Goal: Task Accomplishment & Management: Use online tool/utility

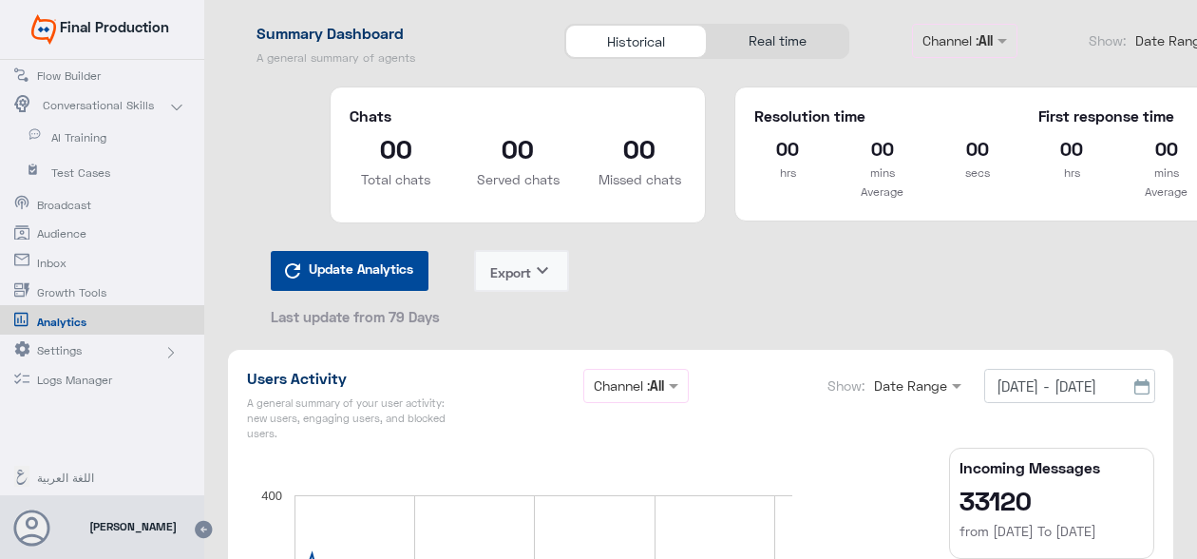
click at [81, 137] on span "AI Training" at bounding box center [106, 137] width 111 height 17
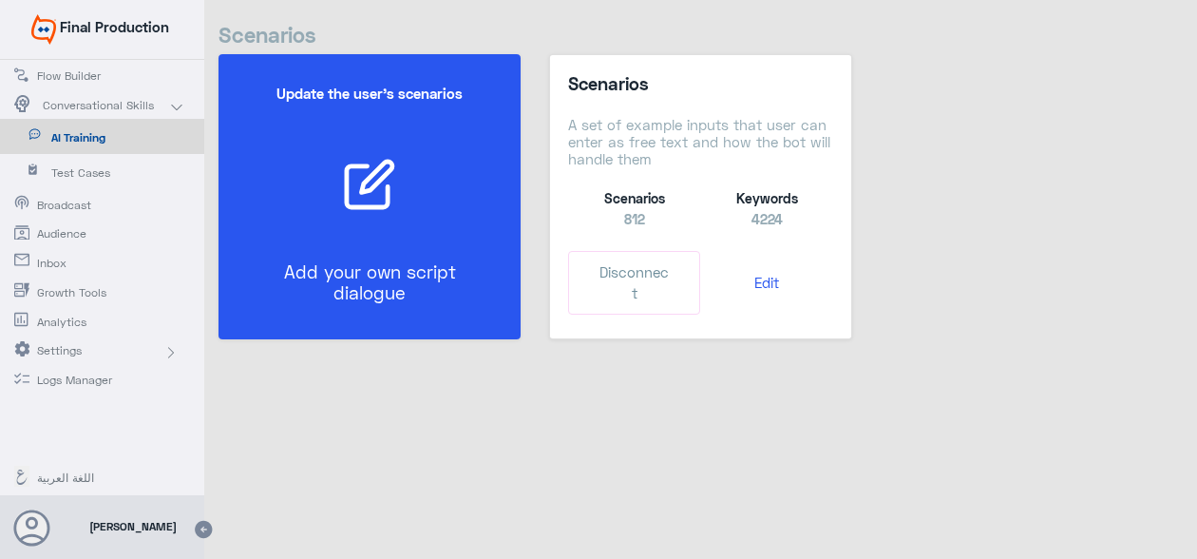
click at [364, 178] on icon at bounding box center [369, 184] width 55 height 55
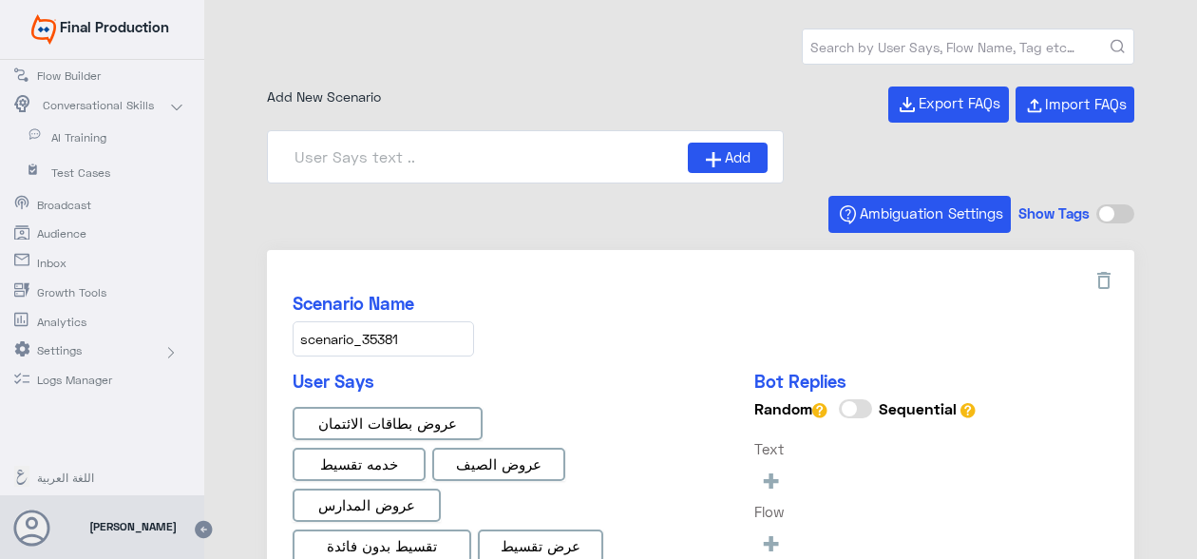
type input "0% Taksit with Admin fees_EN"
type input "0% Taksit with Admin fees_AR"
type input "Face ID En"
type input "Face ID AR"
type input "Instapay AR"
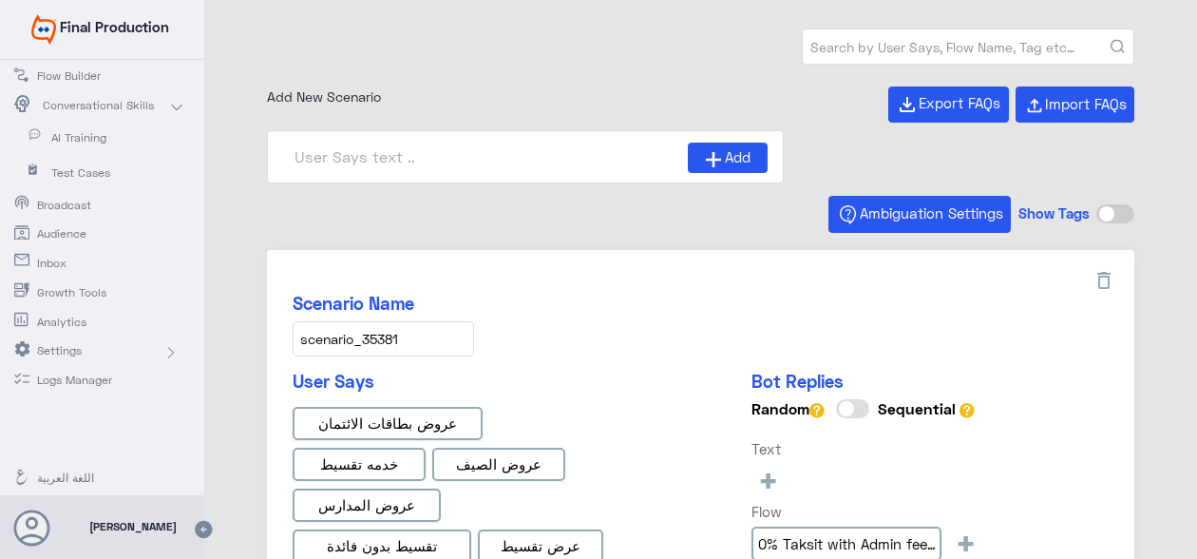
click at [855, 43] on input "text" at bounding box center [968, 46] width 331 height 34
paste input "Banki Mobile"
type input "Banki Mobile"
click at [1111, 40] on button "submit" at bounding box center [1118, 47] width 14 height 14
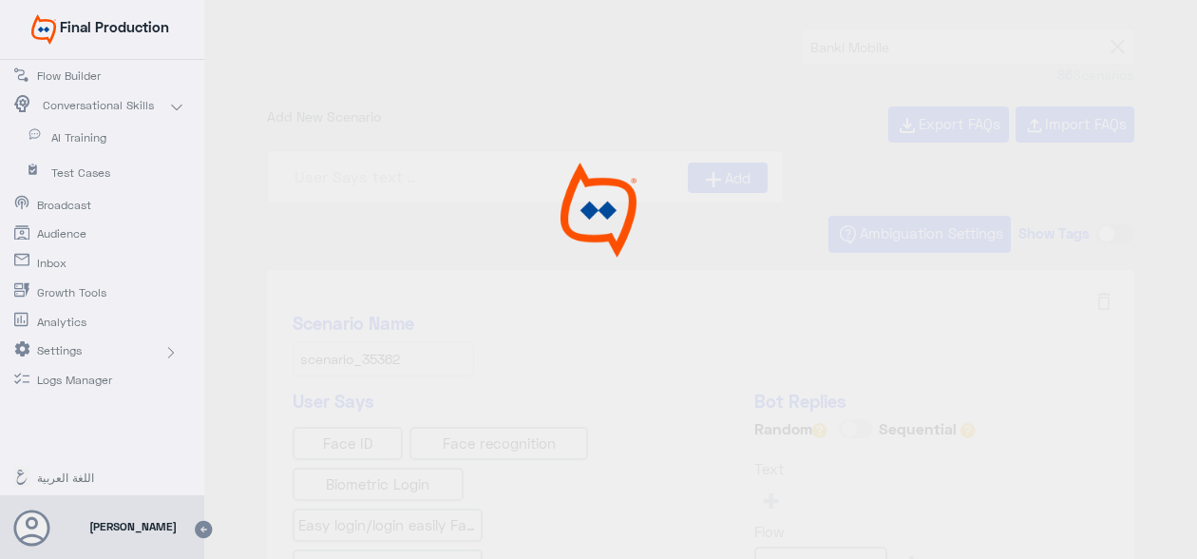
type input "ما نوع الشيكات المتوفرة في banki Mobile?"
type input "كم عدد المعاملات المتاحة تحت كل حساب في banki Mobi"
type input "هل يمكنني رؤية تفاصيل الودائع والقروض من خلال ال"
type input "Awards"
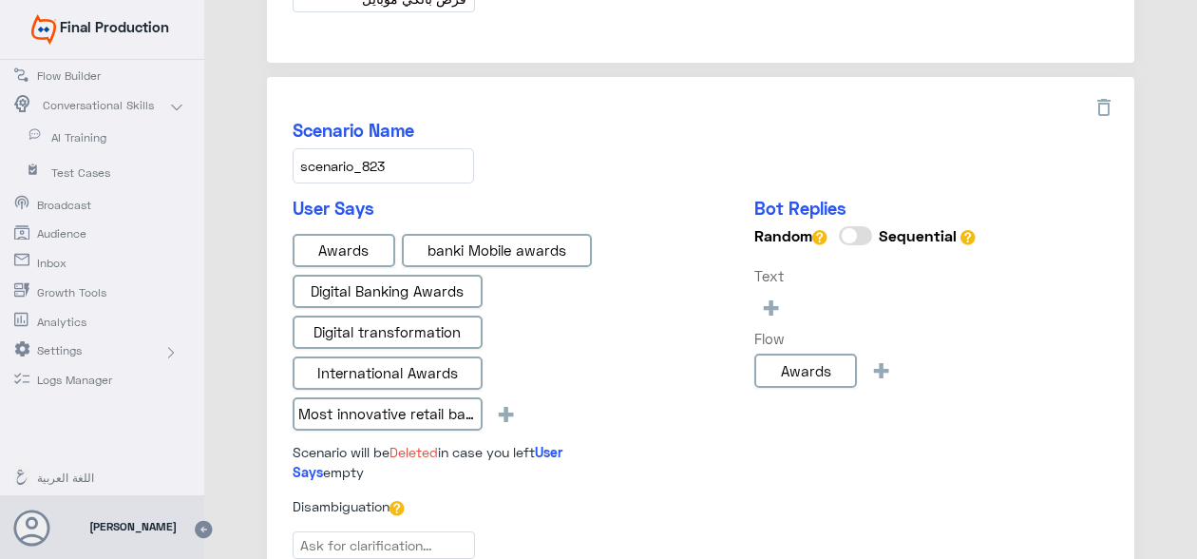
scroll to position [2895, 0]
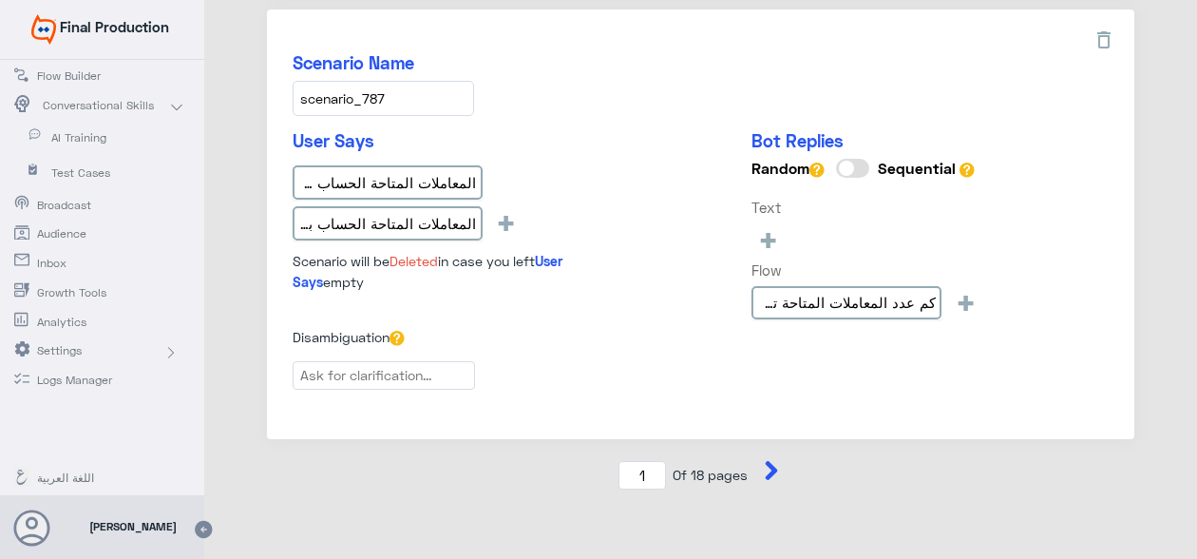
click at [774, 461] on icon at bounding box center [772, 470] width 12 height 19
type input "2"
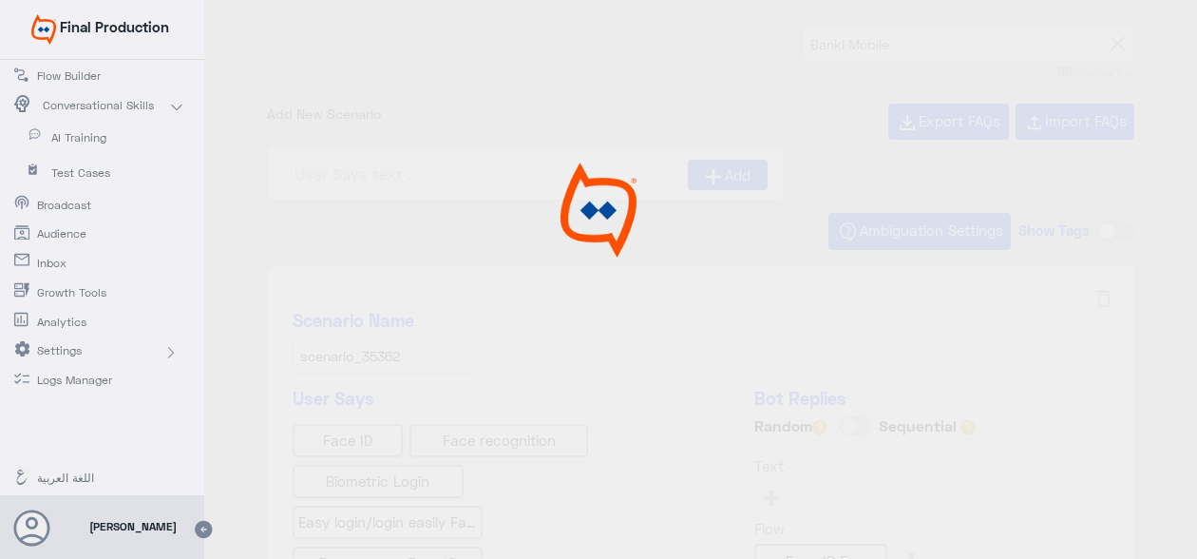
scroll to position [0, 0]
type input "ما هي أنظمة تشغيل الهواتف المدعومة؟"
type input "لم أتلق رمز تفعيل الرسائل القصيرة بعد الانتهاء من"
type input "كيف أقوم بالتسجيل من خلال تطبيق الهاتف المحمول ban"
type input "Who can benefit from “banki Mobile” application?"
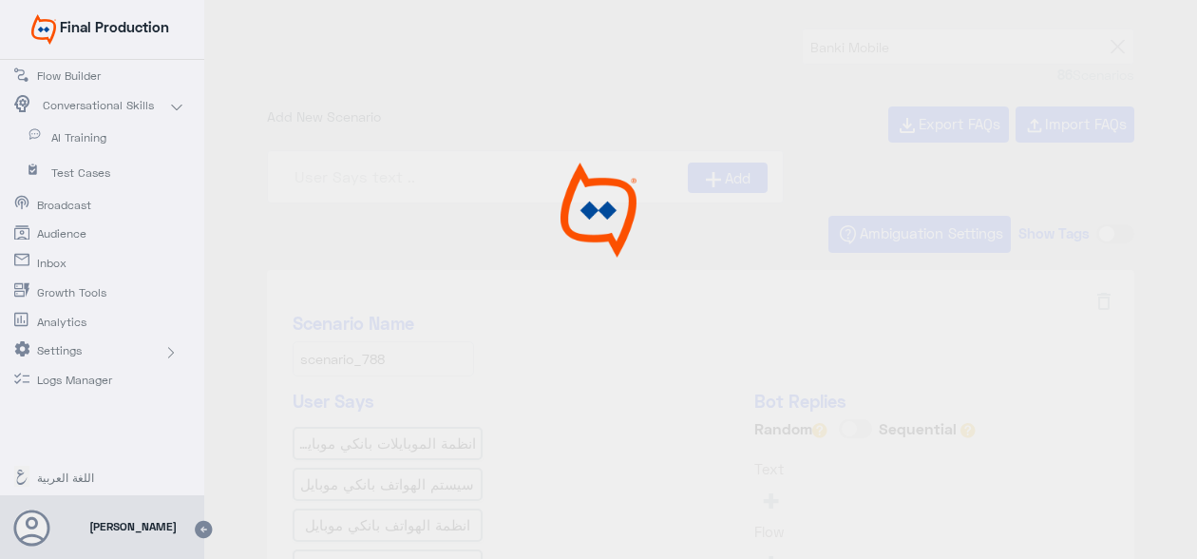
type input "نسيت إجابتي على سؤال التحدي؟ ar"
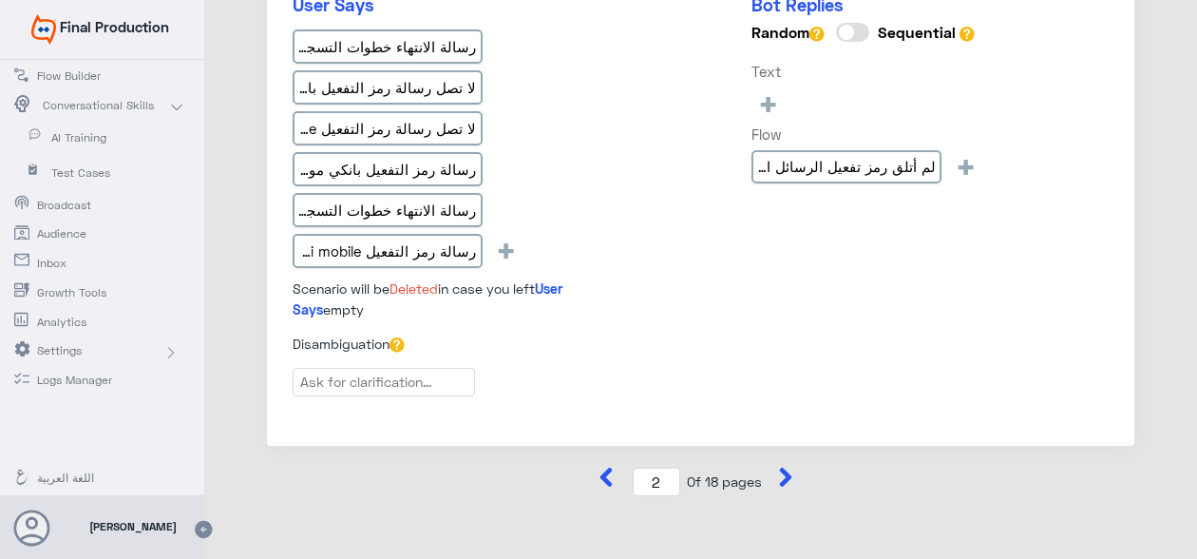
scroll to position [2589, 0]
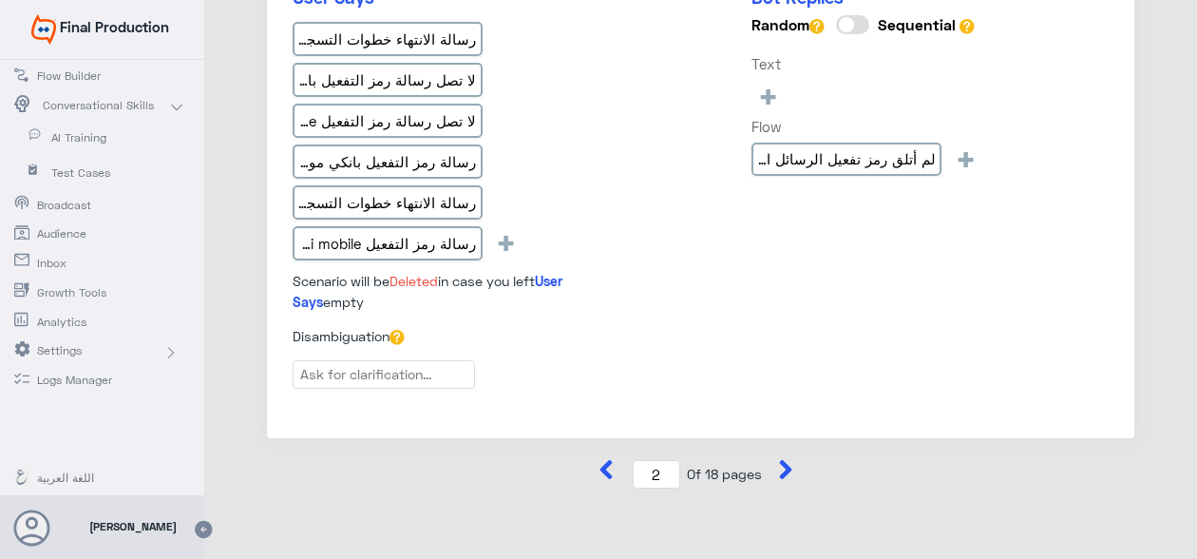
click at [781, 460] on icon at bounding box center [786, 469] width 12 height 19
type input "3"
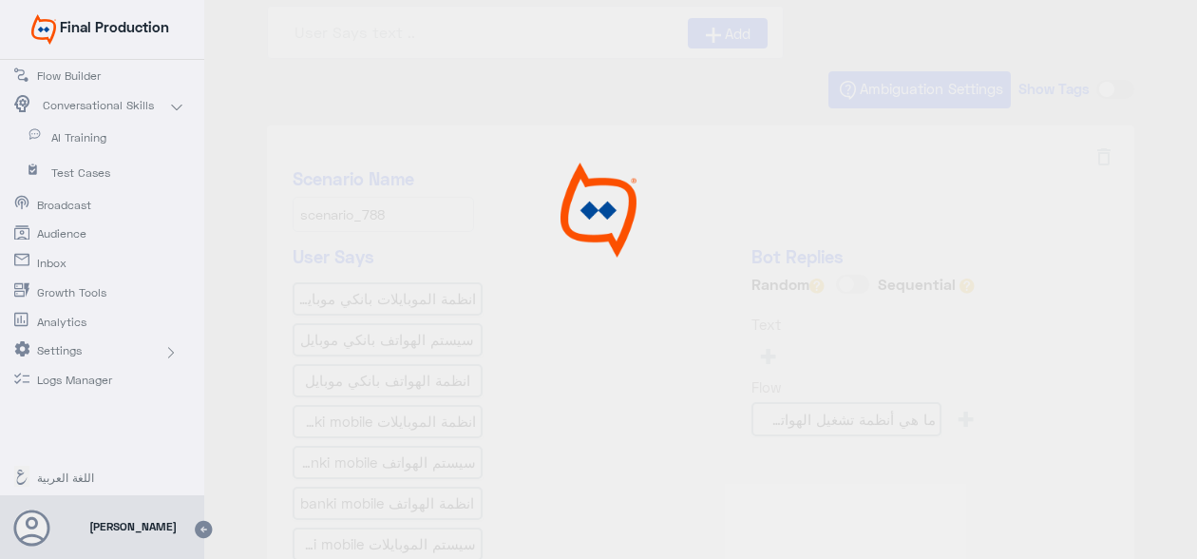
scroll to position [0, 0]
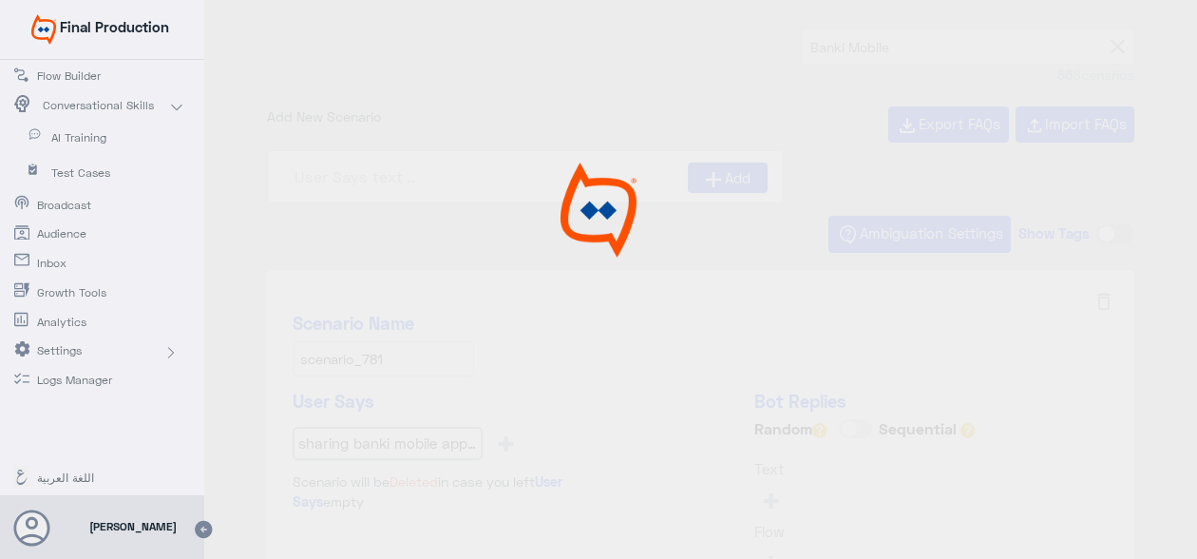
type input "Can I share banki Mobile application with a friend"
type input "نسيت كلمة المرور الخاصة بي؟ ar"
type input "كم عدد كشوفات الحساب المتاحة فى banki Mobile?"
type input "What are the latest features in banki Mobile app."
type input "ما هو CVV؟ ar"
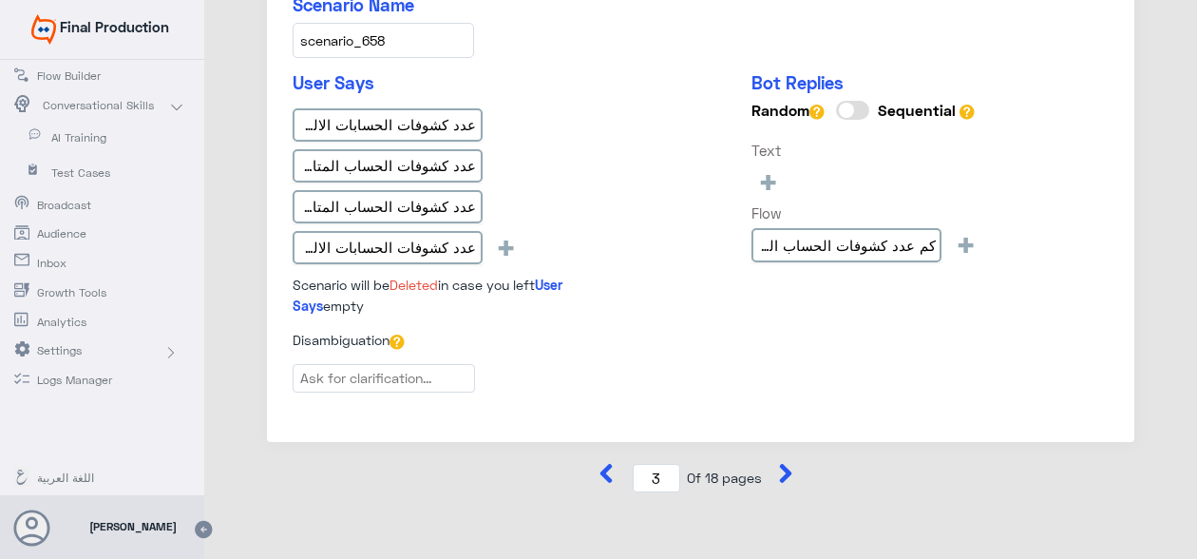
scroll to position [2385, 0]
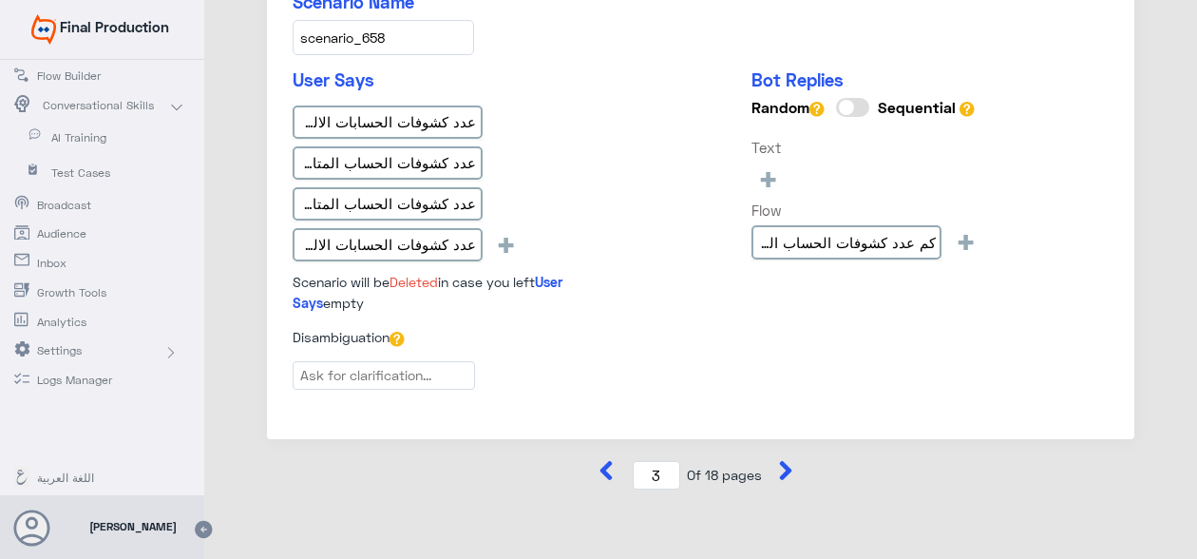
click at [787, 461] on icon at bounding box center [785, 470] width 19 height 19
type input "4"
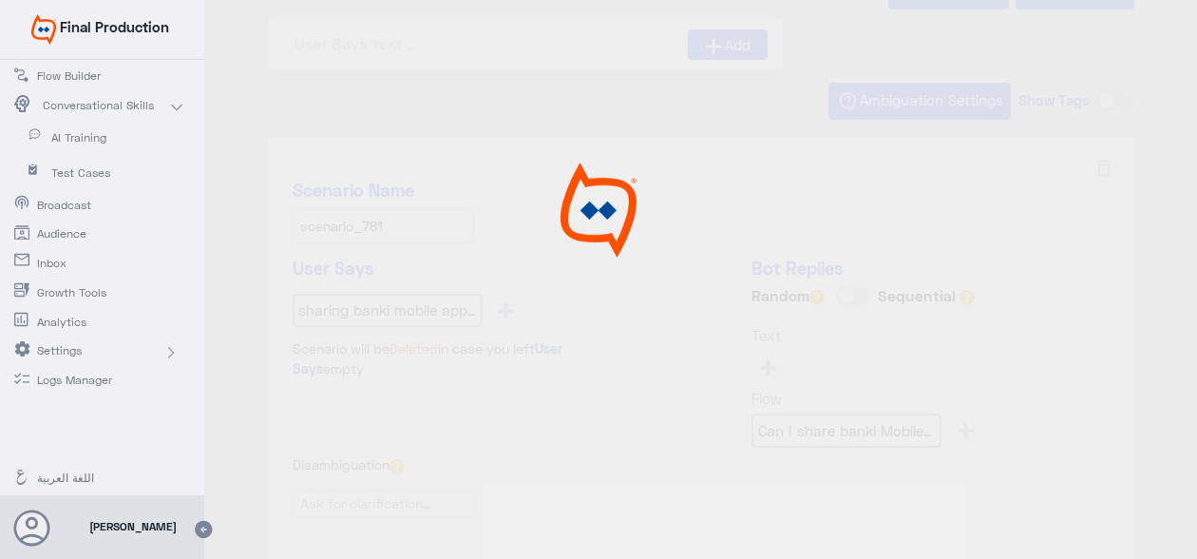
scroll to position [0, 0]
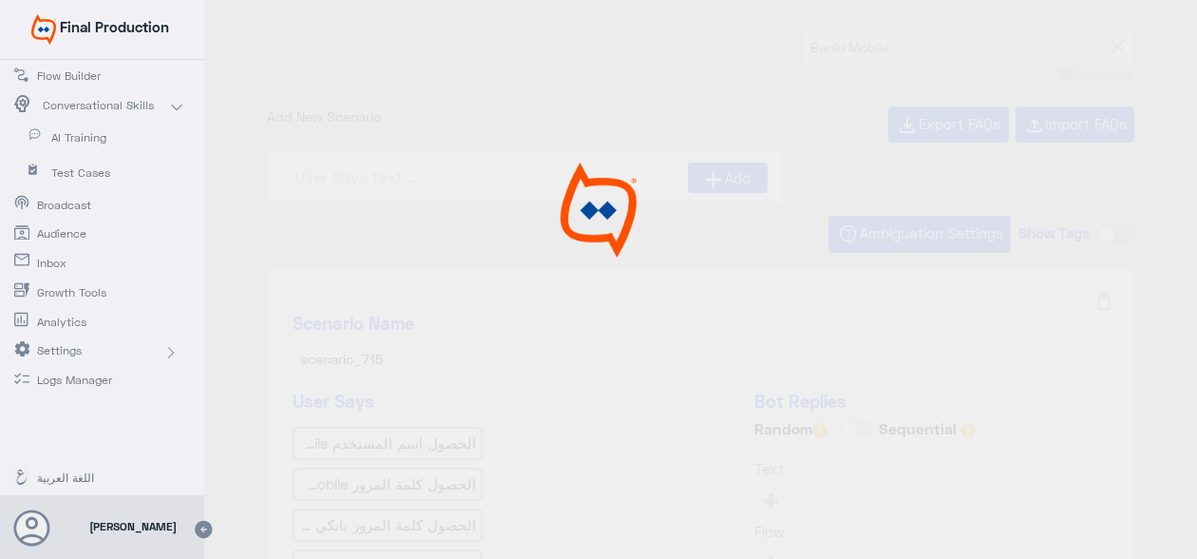
type input "Can I update my e-mail address through banki Mobil"
type input "Banki mobile AR"
type input "ما هى الفترة المتاحة لمراجعة الشيكات من خلال anki"
type input "كيف أستطيع الحصول على اسم المستخدم وكلمة المرور"
type input "Can I know the value date of cheques under collec"
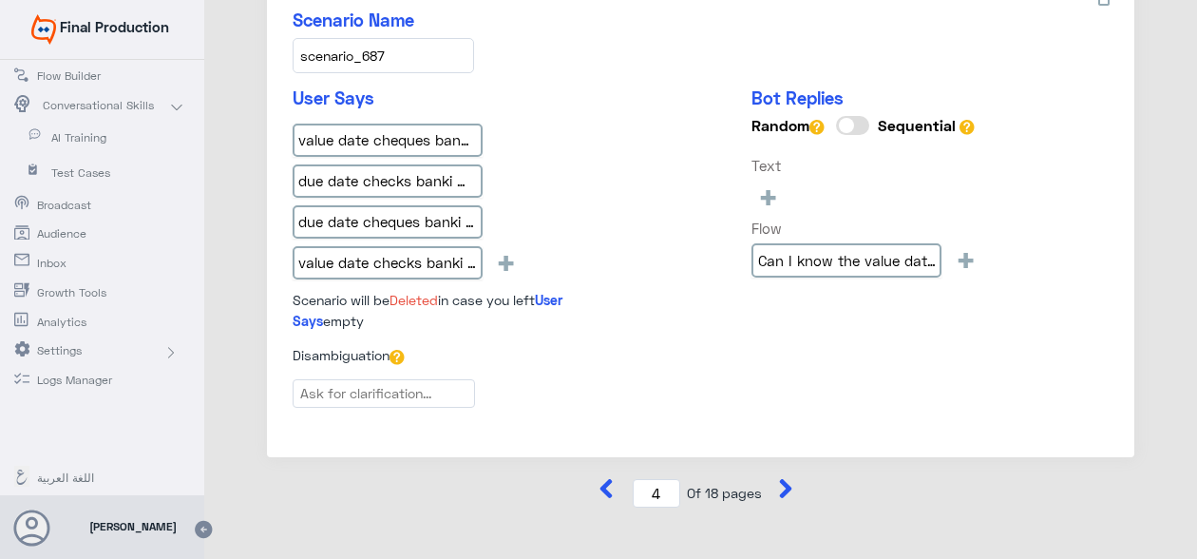
scroll to position [2221, 0]
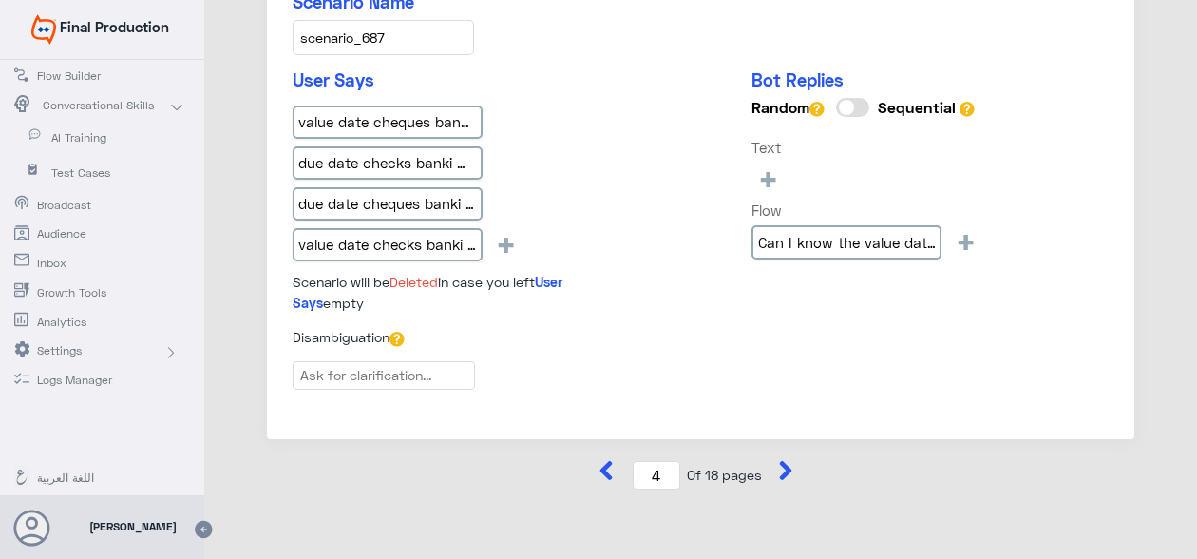
click at [790, 461] on icon at bounding box center [785, 470] width 19 height 19
type input "5"
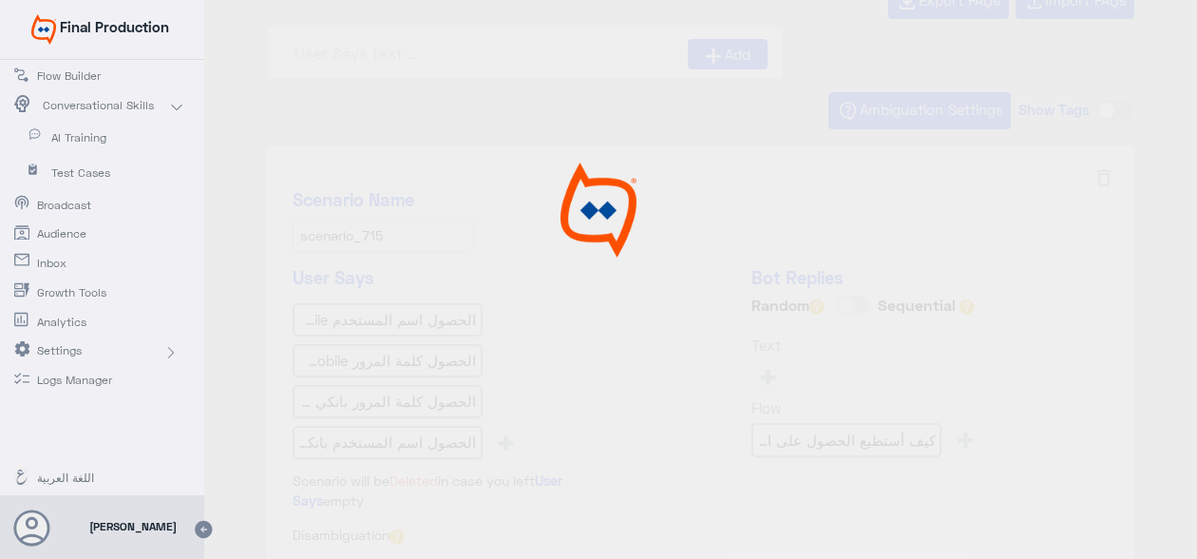
scroll to position [0, 0]
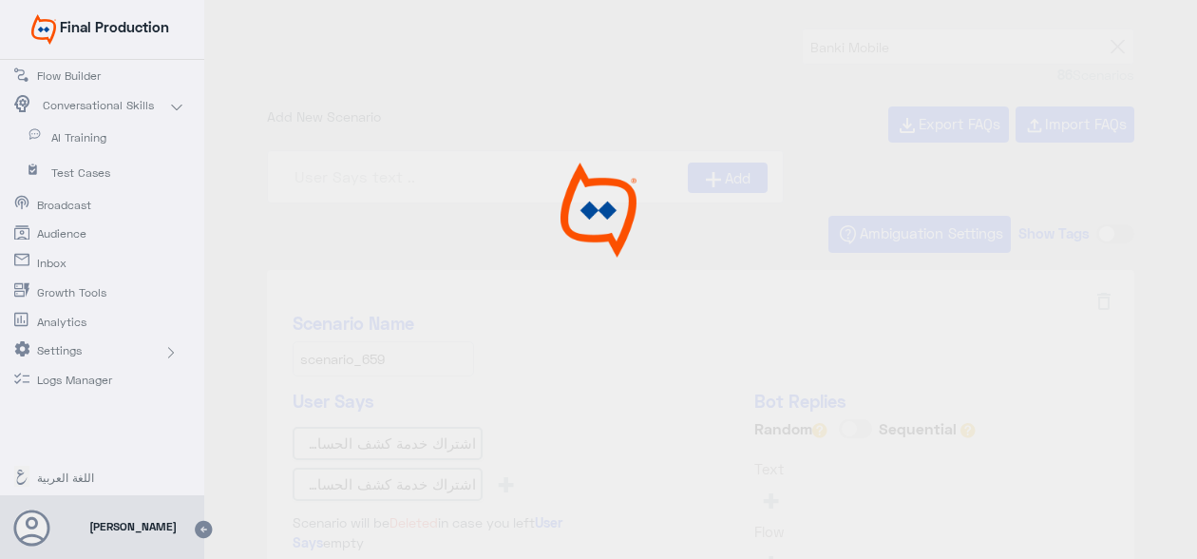
type input "من يمكنه أستخدام تطبيق banki Mobile?"
type input "كيف يمكنني معرفة رقم التعريف الهاتفي TPINالخاص بي"
type input "الأشتراك فى خدمة كشف الحساب الإلكتروني"
type input "ماو هو رقم التعريف الهاتفي TPIN"
type input "كيف يمكنني معرفة رقم التعريف البنكى الخاص بي؟ ar"
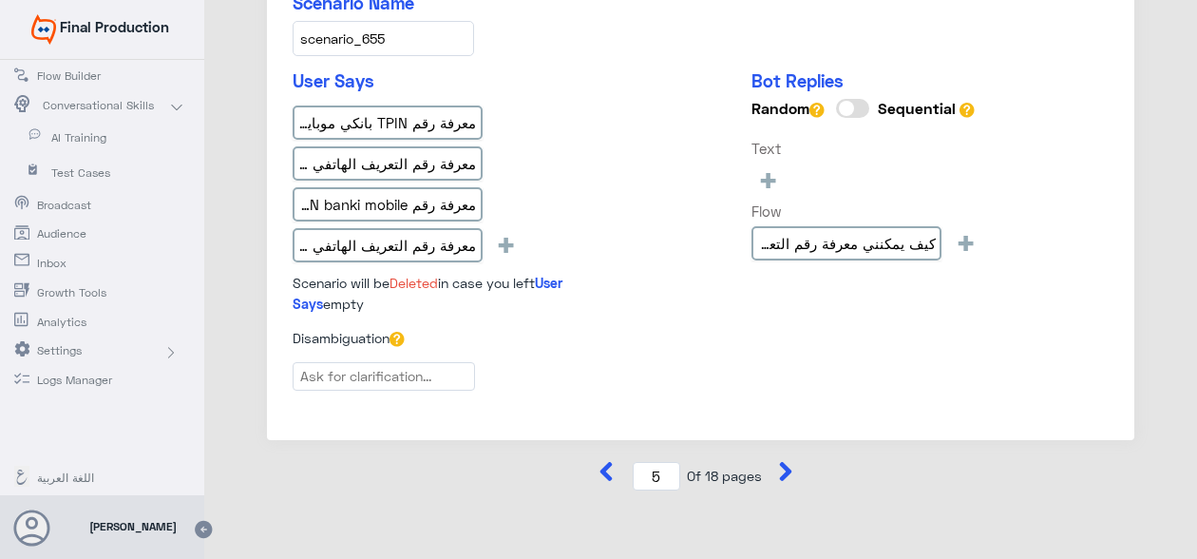
scroll to position [2283, 0]
click at [783, 460] on icon at bounding box center [786, 469] width 12 height 19
type input "6"
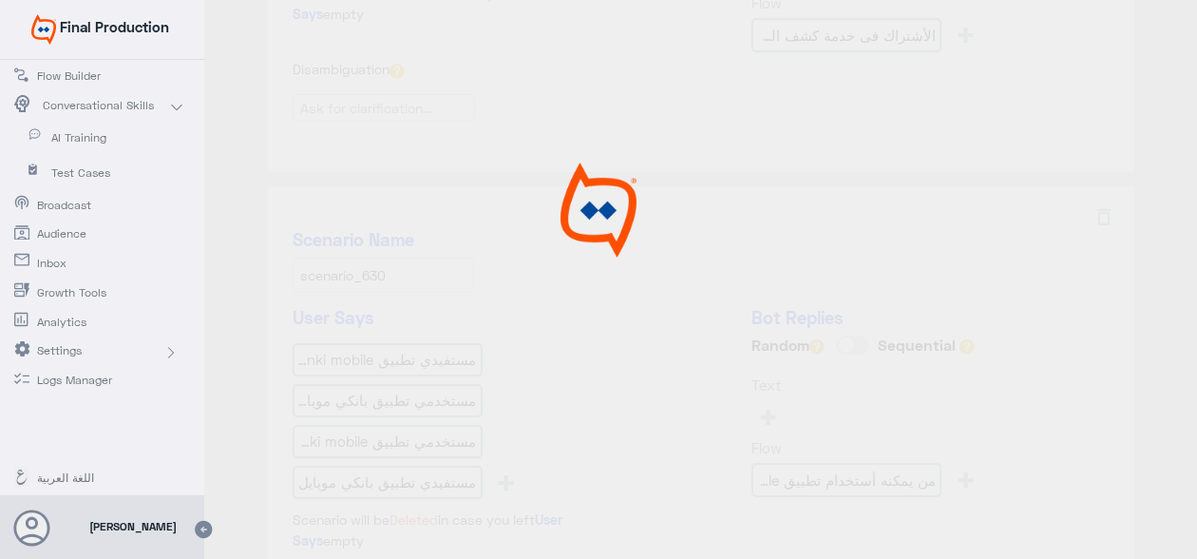
scroll to position [0, 0]
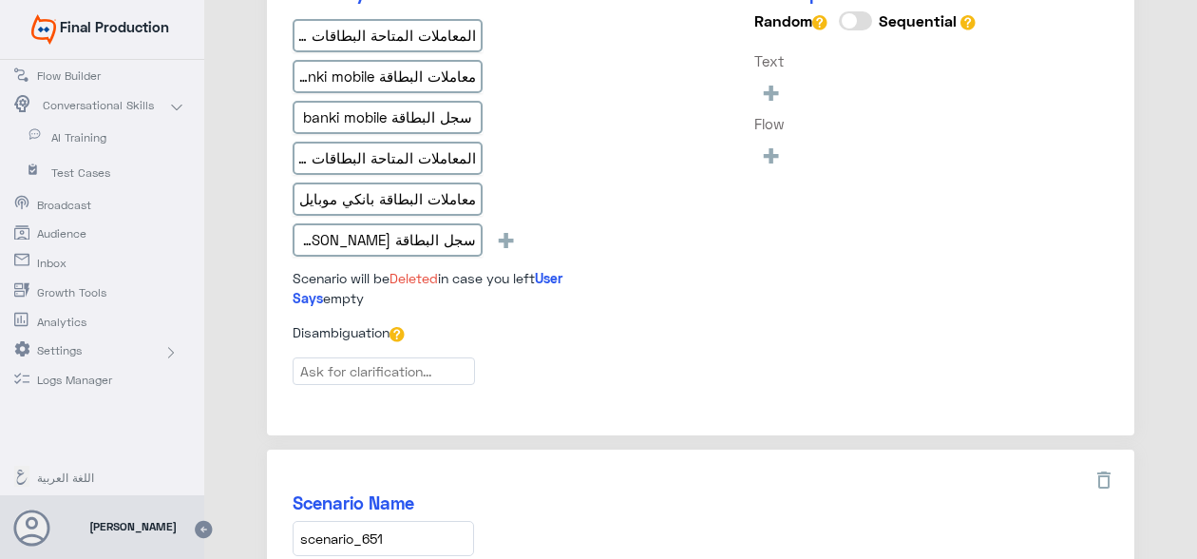
type input "كم عدد المعاملات المتاحة تحت البطاقات في banki Mob"
type input "كيف أستطيع تغيير كلمة المرور؟ ar"
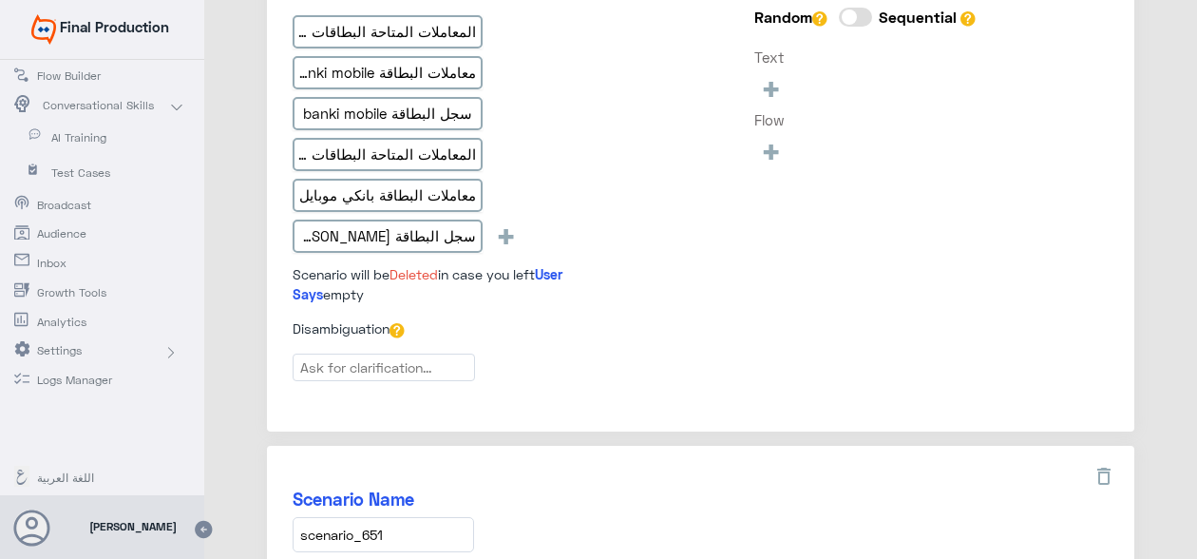
type input "Can I view the reject reason of any cheque"
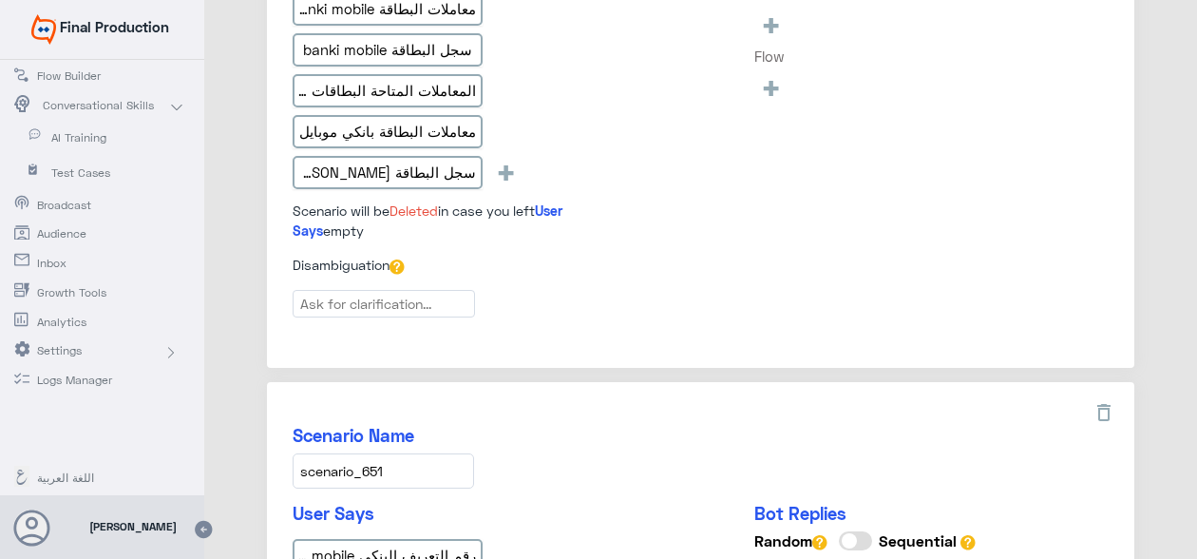
type input "ماهو رقم التعريف البنكى؟ ar"
type input "ما الذي أحتاجه لتسجيل الدخول؟ ar"
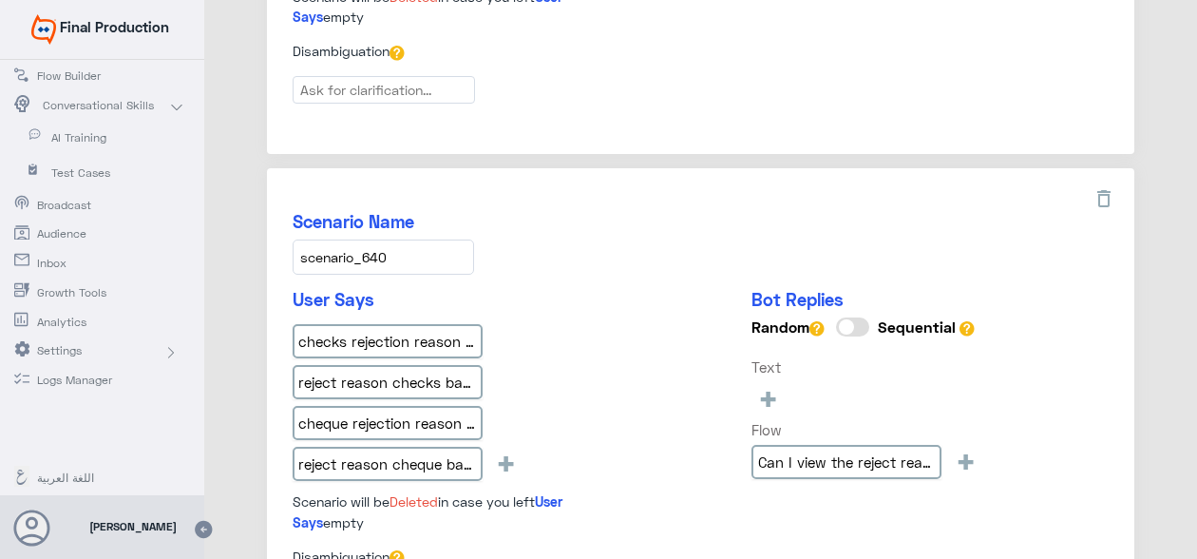
scroll to position [2692, 0]
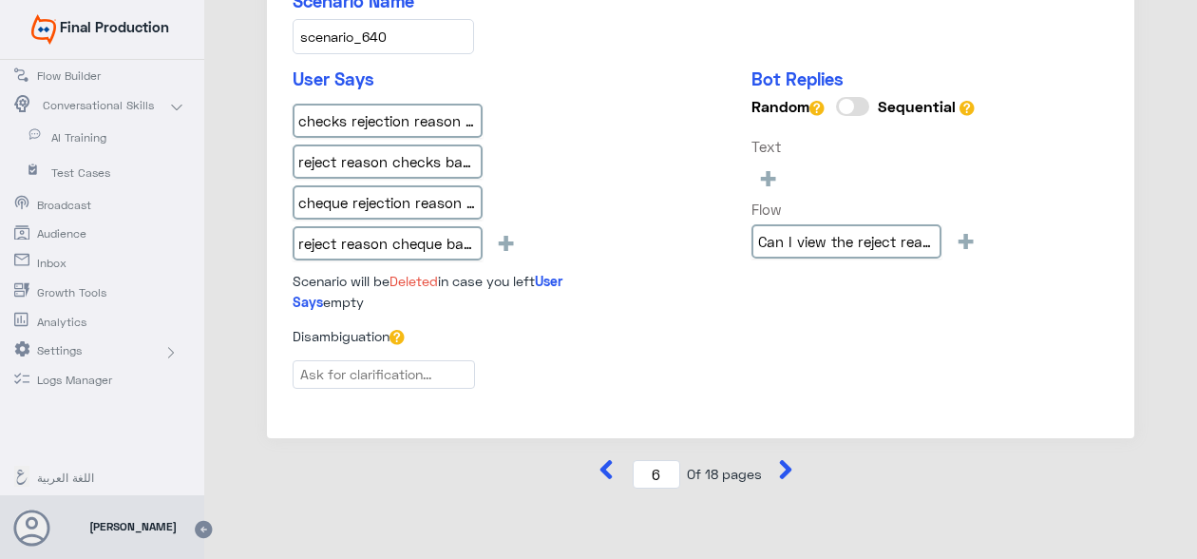
click at [781, 460] on icon at bounding box center [785, 469] width 19 height 19
type input "7"
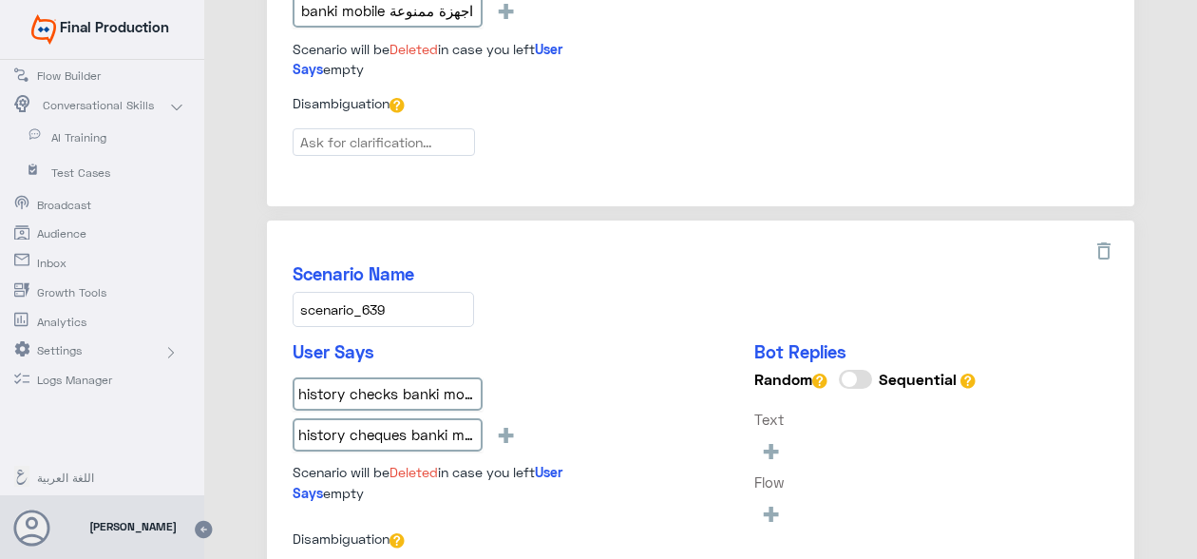
scroll to position [855, 0]
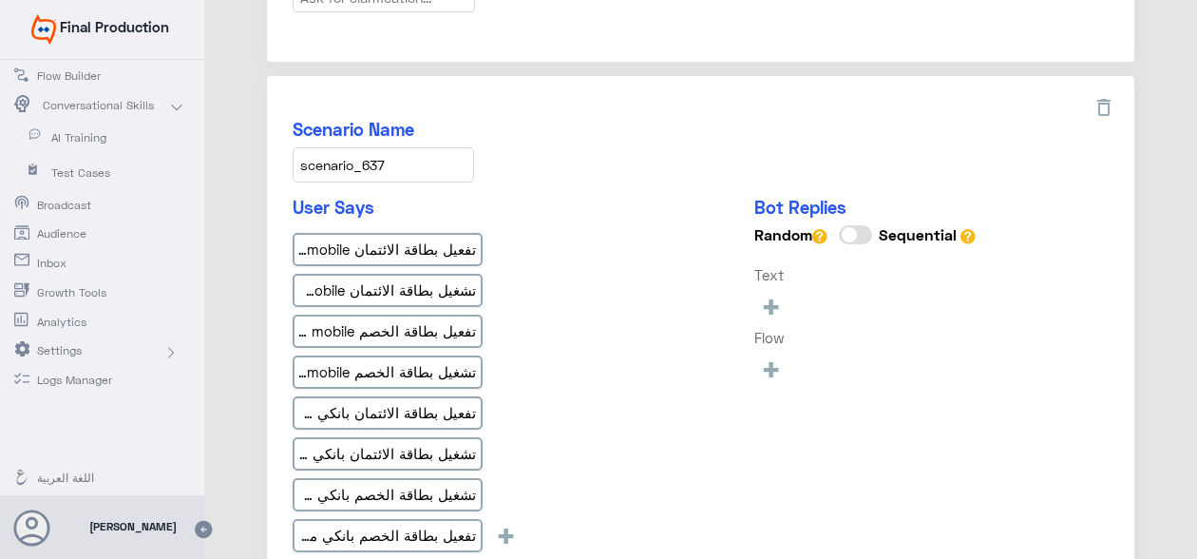
type input "ما هي الأجهزة الغير متاح أستخدامها ؟"
type input "how old is the History of the checks can I view"
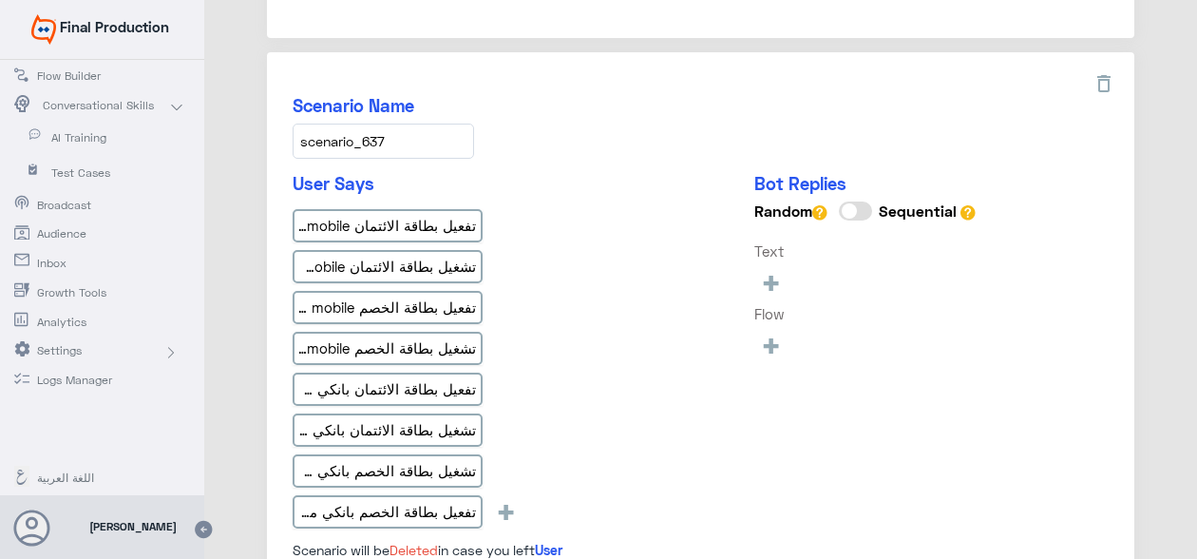
type input "لقد فقدت واحدة من بطاقاتى،هل يمكنني ايقافها من خل"
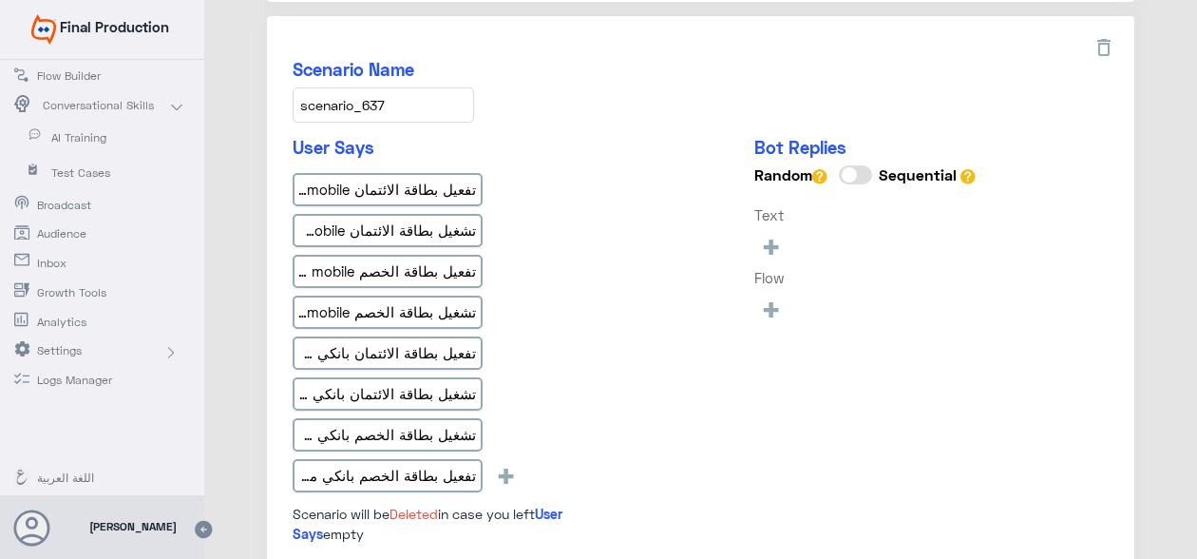
type input "What type of cheques are available in banki Mobile"
type input "هل يمكنني تفعيل بطاقات الائتمان / الخصم من خلال"
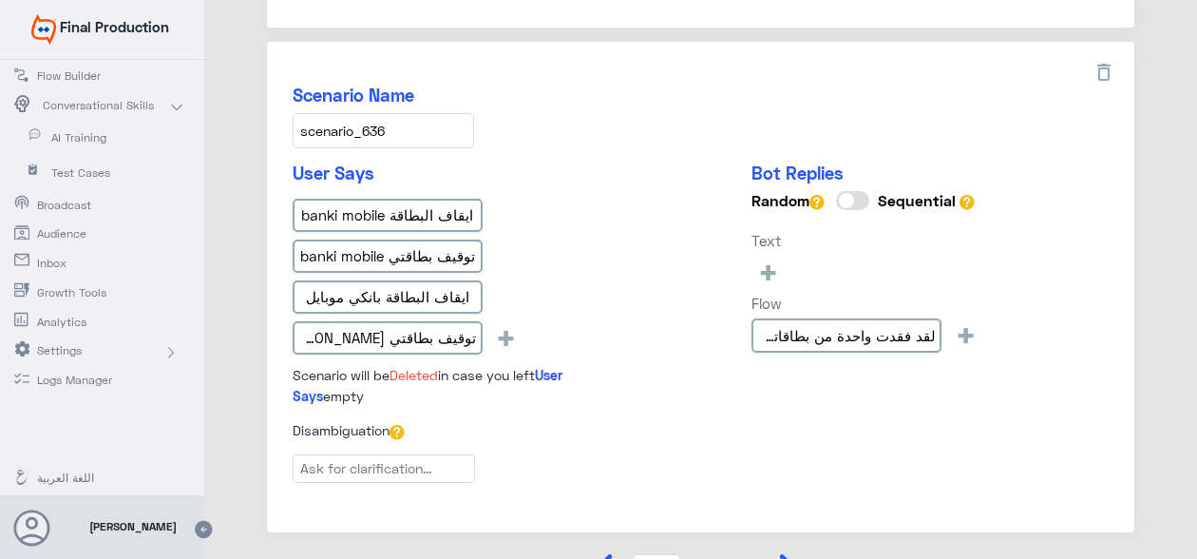
scroll to position [2466, 0]
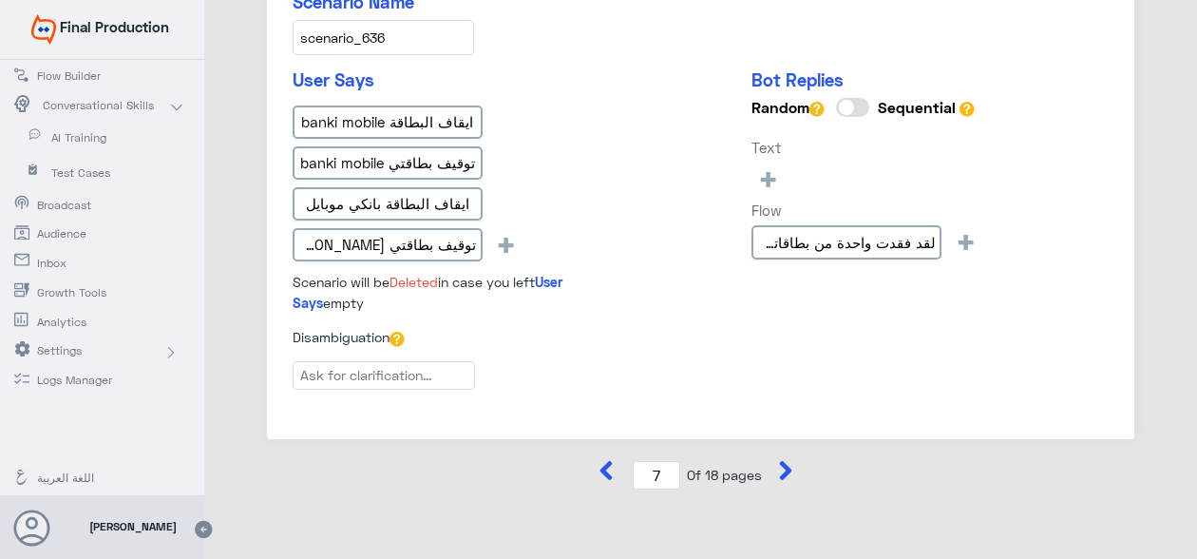
click at [784, 461] on icon at bounding box center [786, 470] width 12 height 19
type input "8"
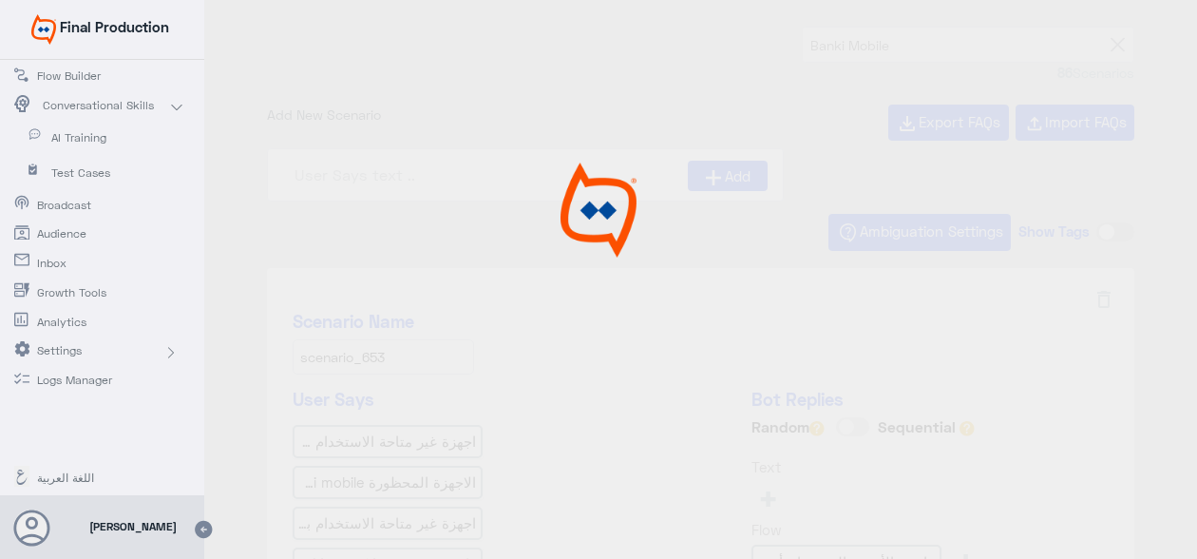
scroll to position [0, 0]
type input "حول إلى أي حساب / IBAN في [GEOGRAPHIC_DATA] باستخدام banki Mobi"
type input "ما هي كيفية تحميل وتثبيت التطبيق؟"
type input "كيف يتم إجراء تحويل داخلي أو دفع بطاقة فى كريmobil"
type input "هل هناك أي مصاريف لأستخدام التطبيق؟"
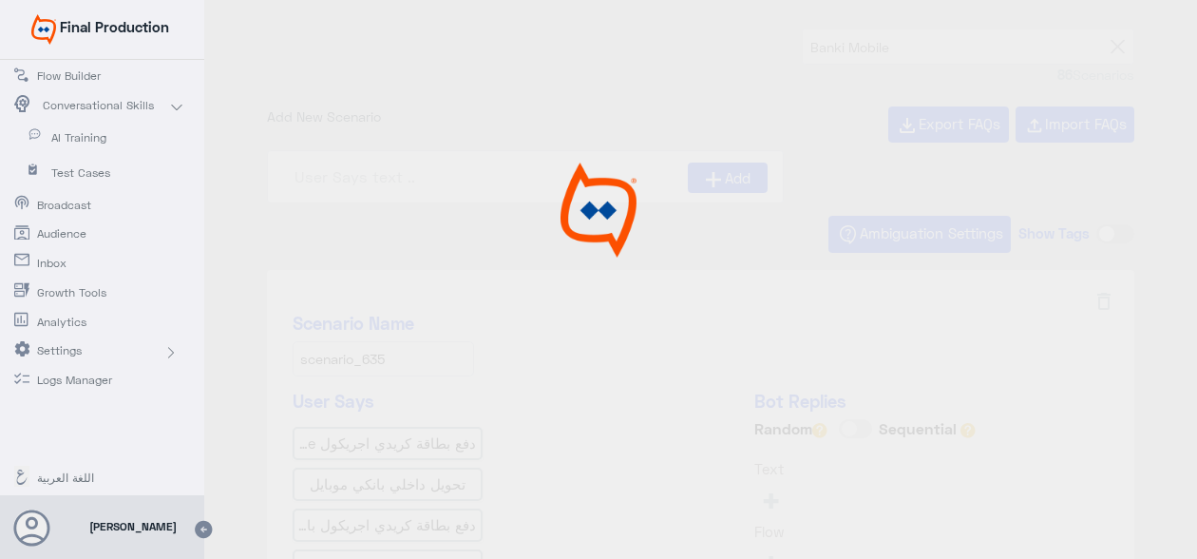
type input "هل يمكنني عرض سبب رفض أي شيك"
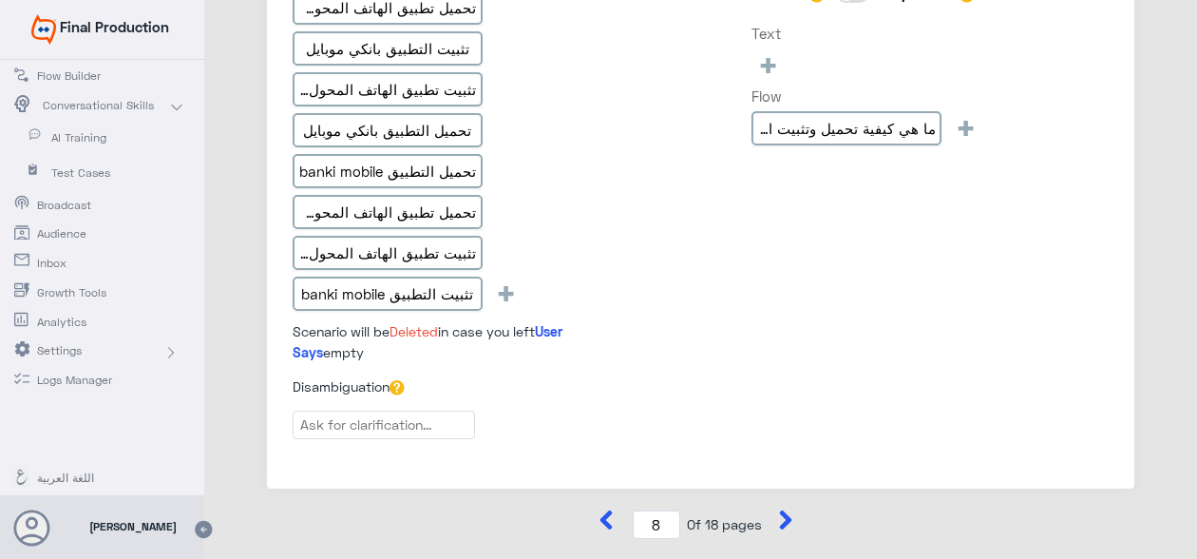
scroll to position [3018, 0]
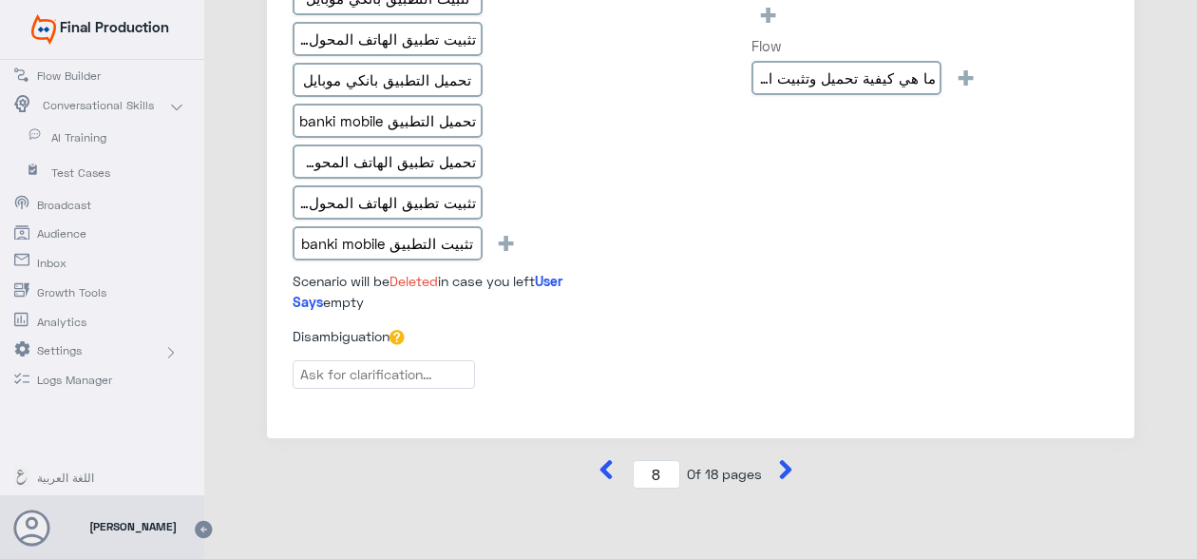
click at [783, 460] on icon at bounding box center [786, 469] width 12 height 19
type input "9"
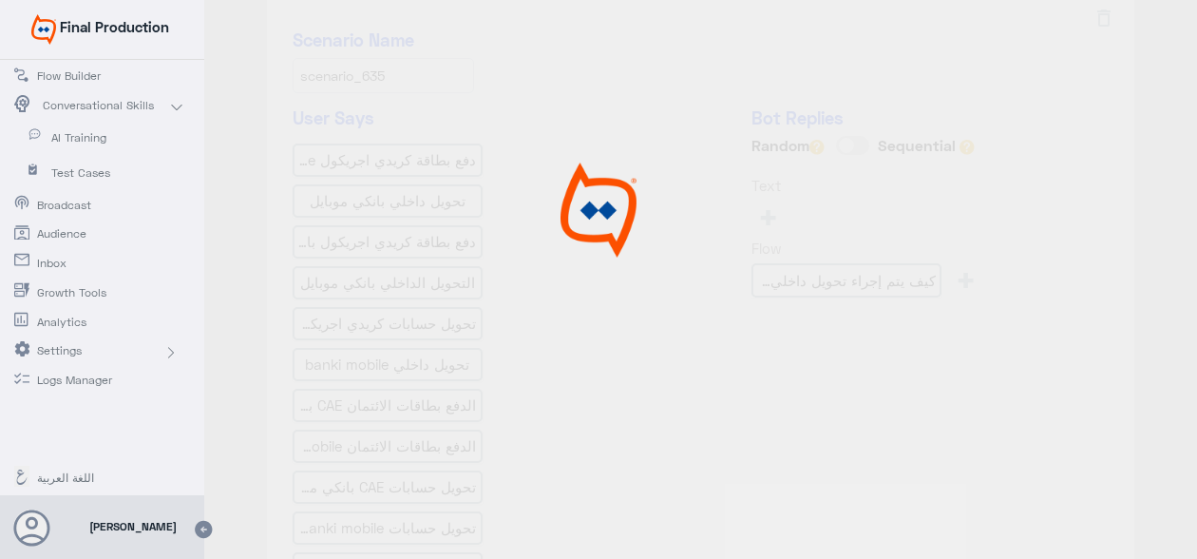
scroll to position [0, 0]
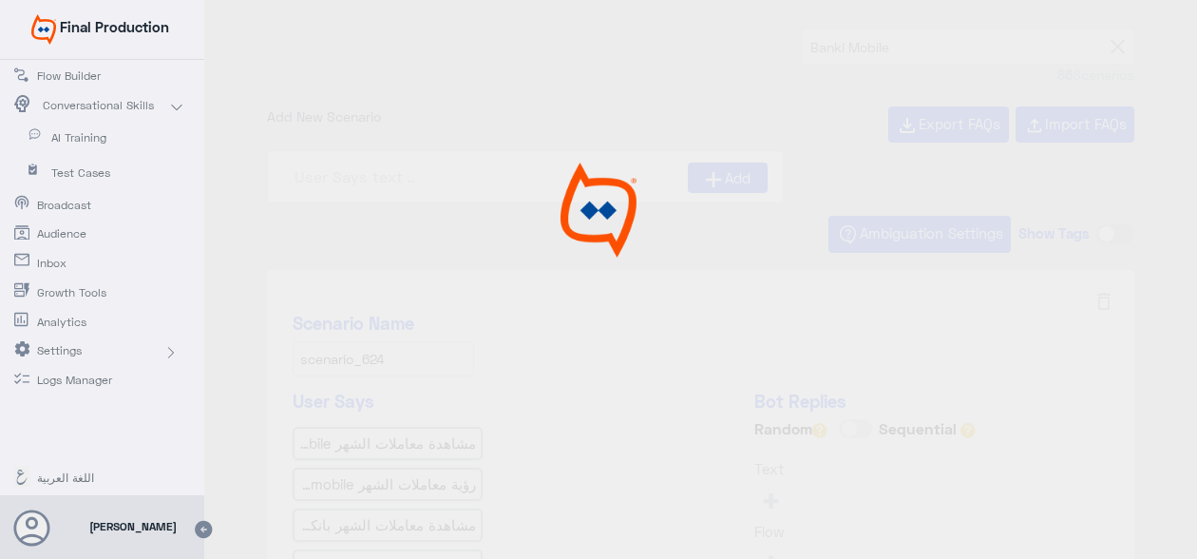
type input "هل يمكنني الأستعلام عن قيمة الفواتير التى قمت بتس"
type input "هل يمكنني معرفة تاريخ تحصيل الشيكات التى مازالت ت"
type input "كيف أستطيع تغيير سؤال التحدي أوالإجابة"
type input "هل يمكنني تحديث البريد الألكتروني من Banki Mobile?"
type input "هل يمكنني رؤية معاملات الشهر الحالي؟ ar"
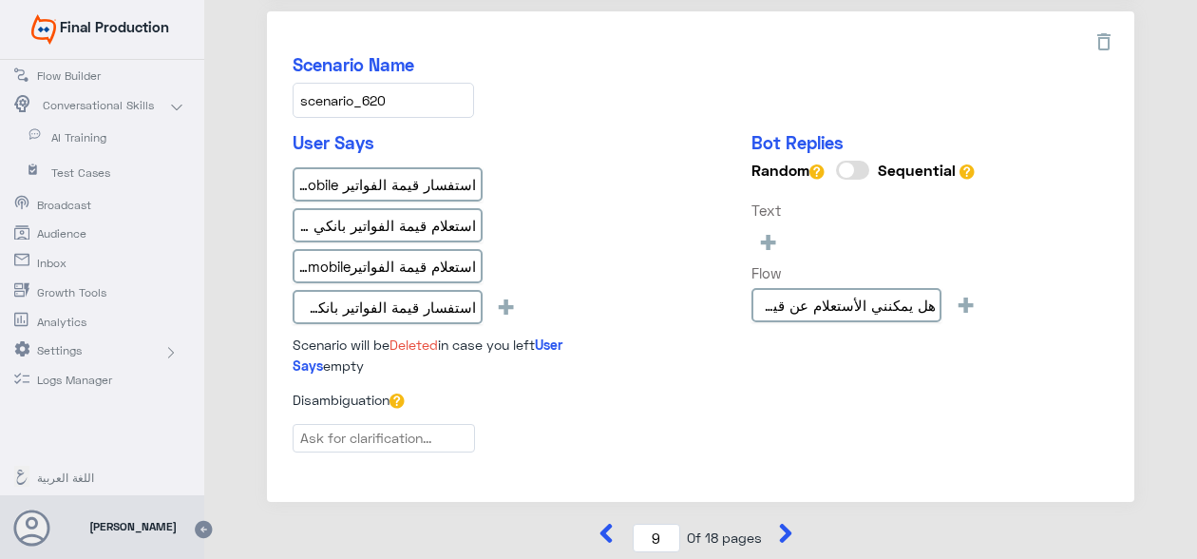
scroll to position [2528, 0]
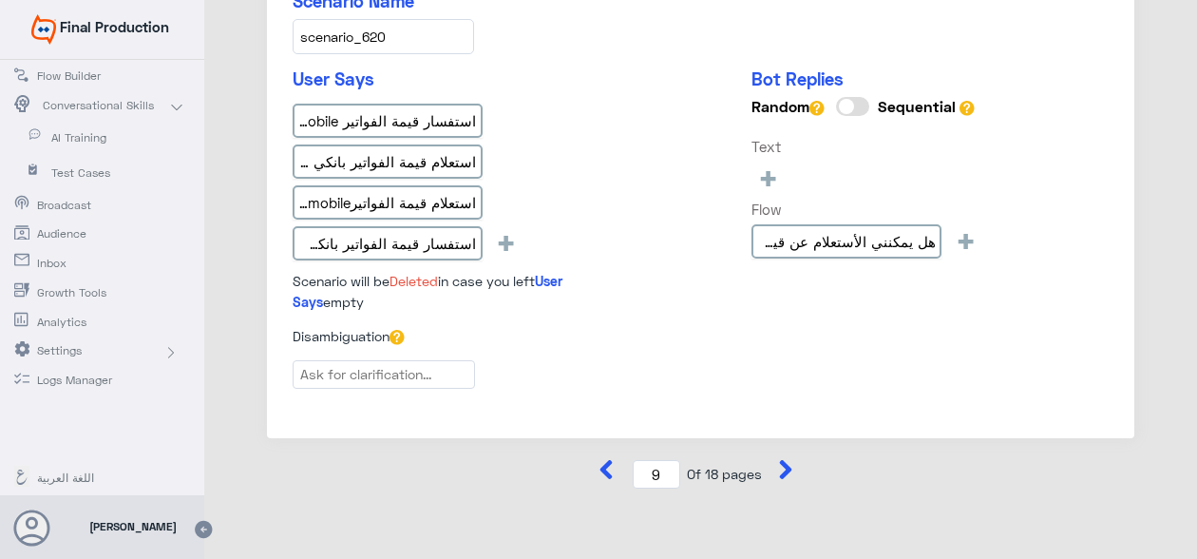
click at [789, 460] on icon at bounding box center [786, 469] width 12 height 19
type input "10"
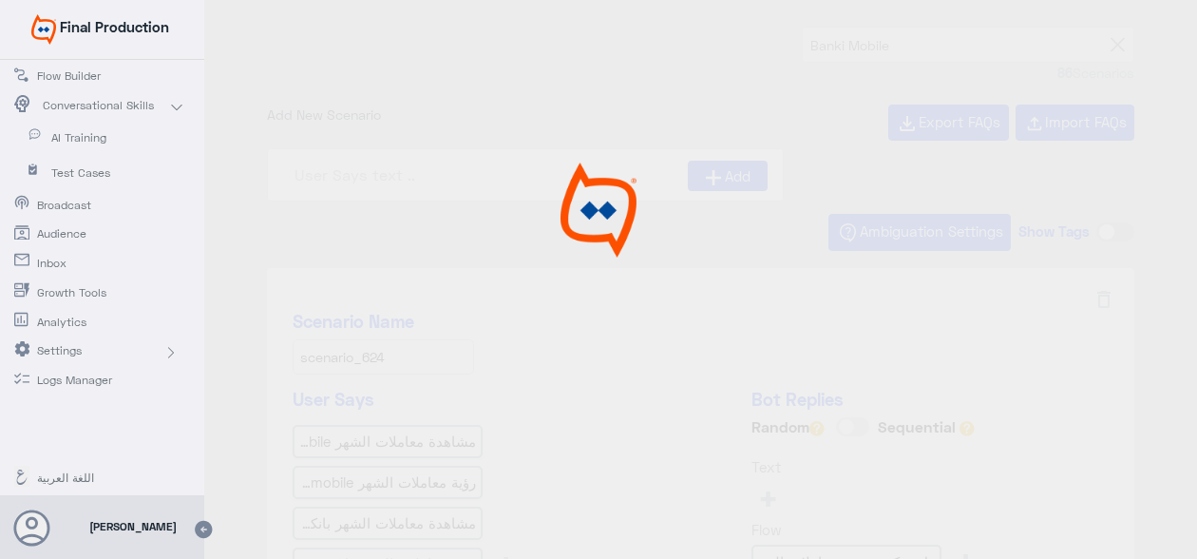
scroll to position [0, 0]
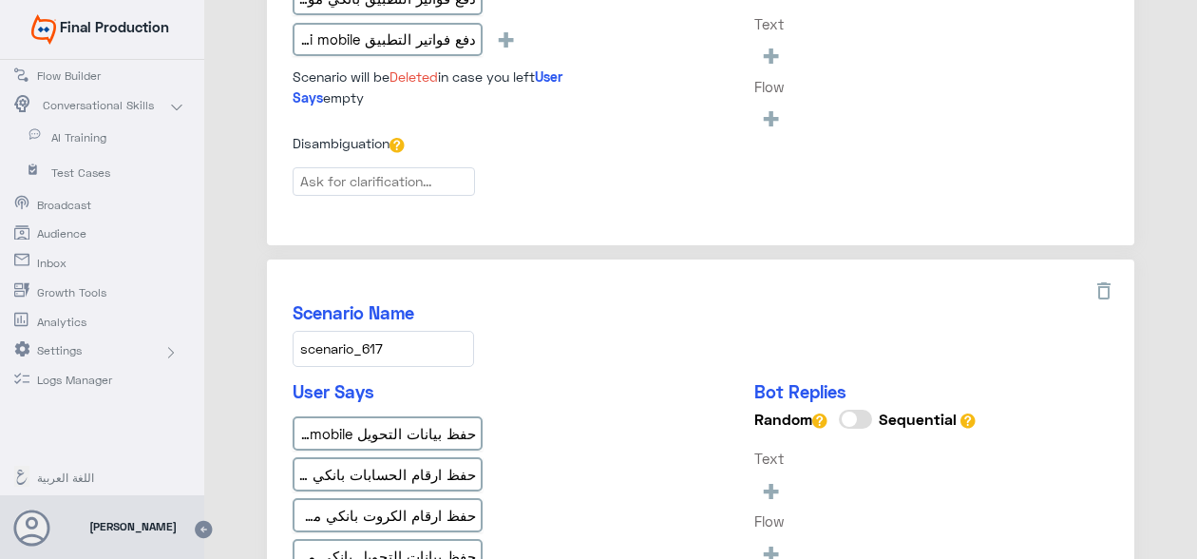
type input "حول إلى أي محفظة فى [GEOGRAPHIC_DATA] باستخدام banki Mobile"
type input "How to change my Challenge question and answer th"
type input "كيف استطيع دفع فواتيرى من خلال التطبيق"
type input "كيف أستطيع حفظ أرقام الحسابات والكروت التى أقوم ب"
type input "تحويل لبطاقات أخرى في بنوك الأخرى داخل مص"
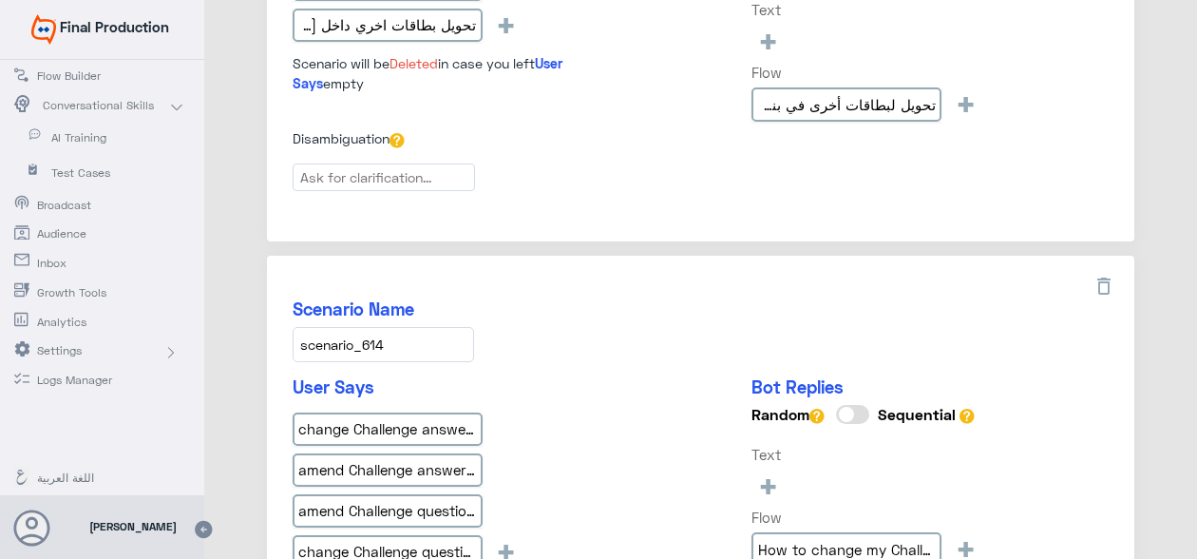
scroll to position [2303, 0]
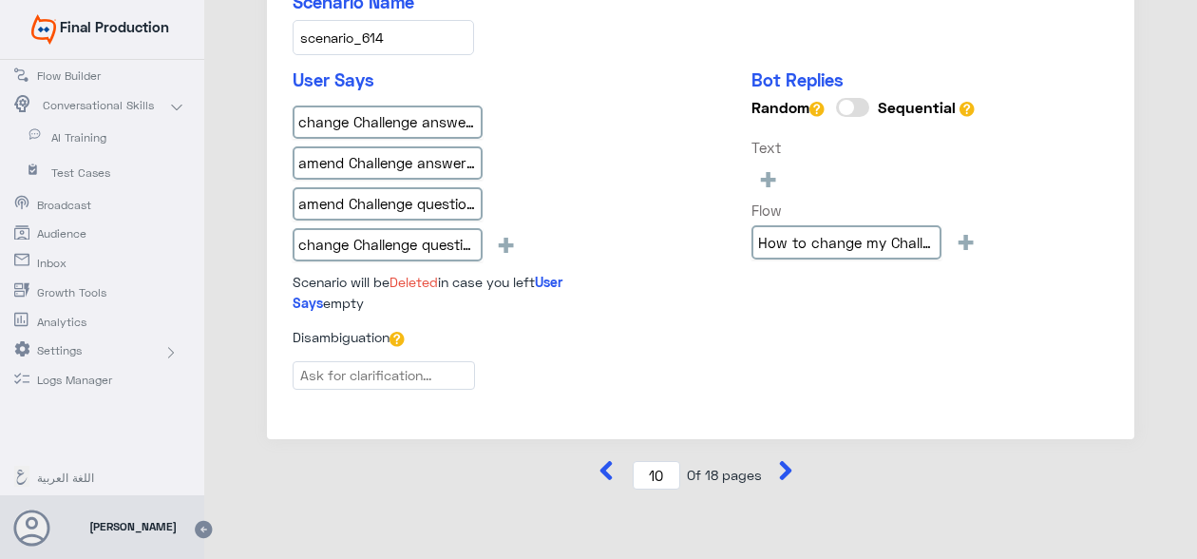
click at [786, 463] on icon at bounding box center [786, 470] width 12 height 19
type input "11"
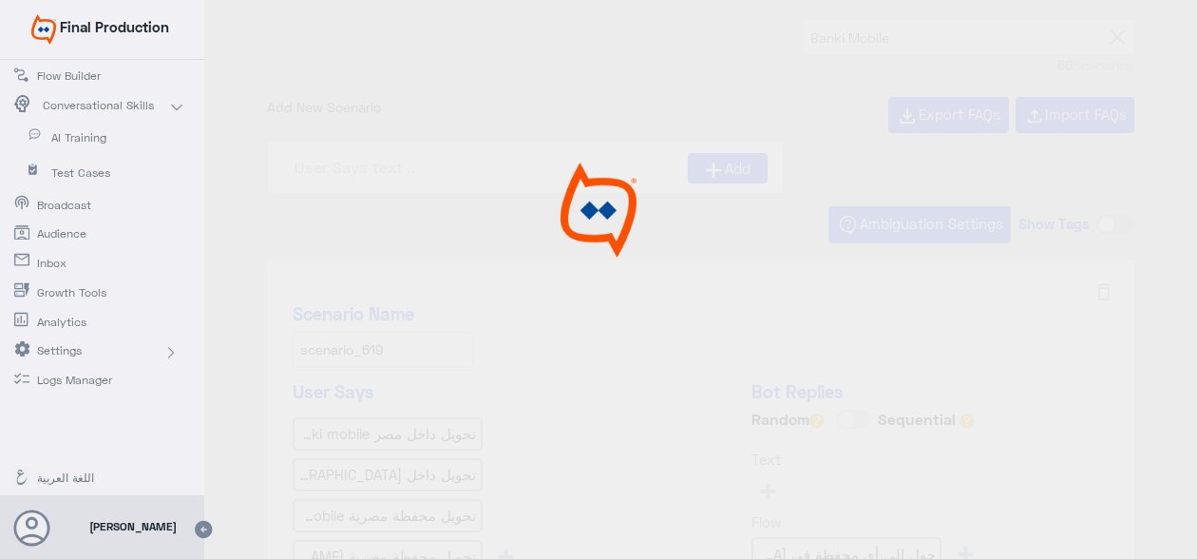
scroll to position [0, 0]
type input "Can I activate My Credit / Debit cards through ba"
type input "How to change my login password through banki Mobi"
type input "Can I know the amount required for my registered"
type input "ما هى كيفية الاشتراك او تعديل نوع الأشتراك لكشف ا"
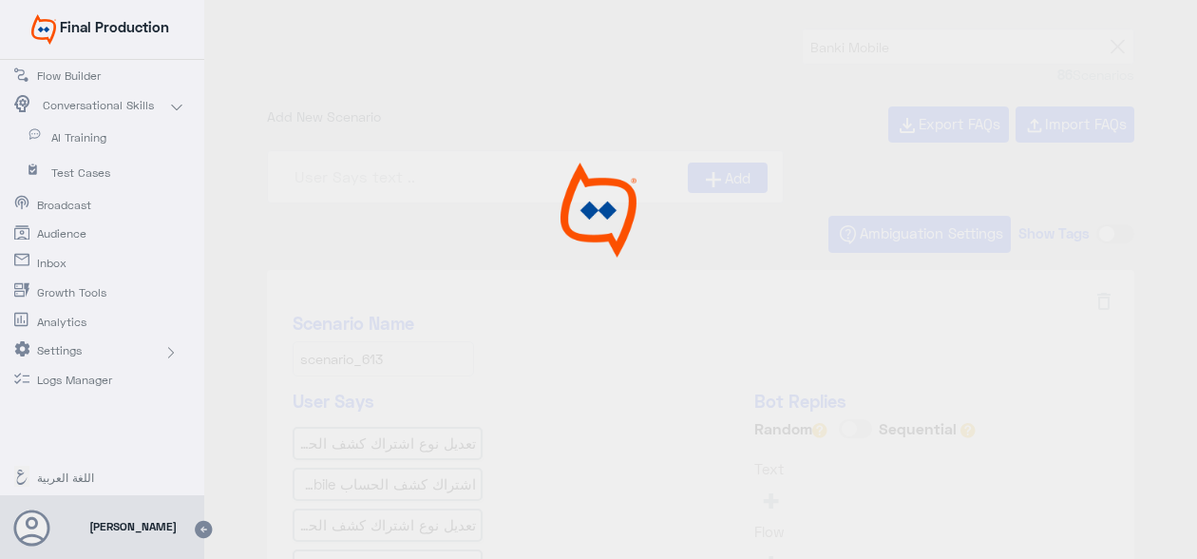
type input "هي أحدث الميزات في تطبيق banki Mobile؟"
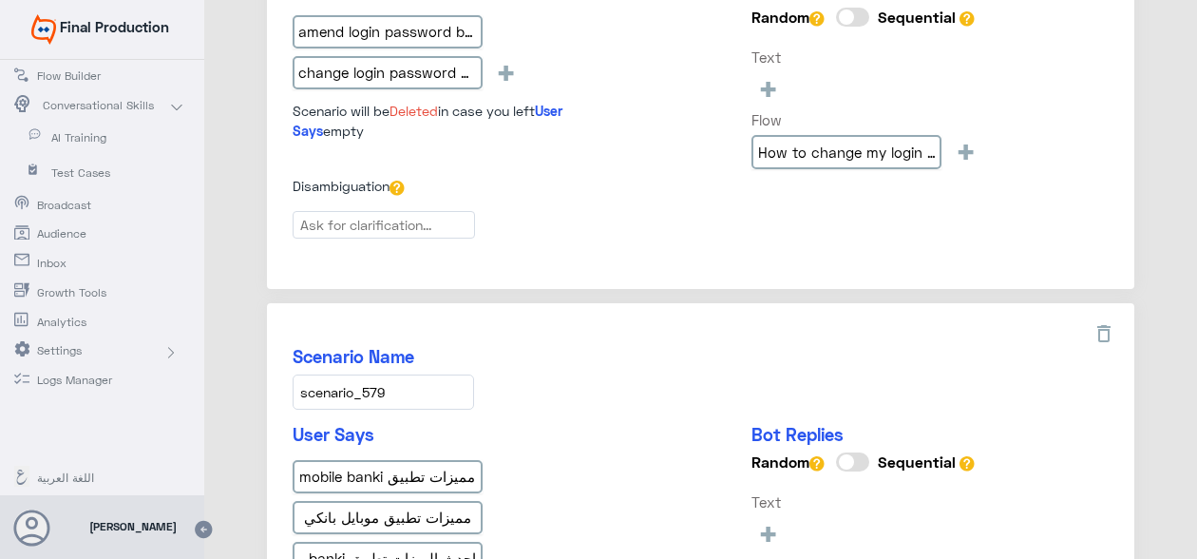
scroll to position [2159, 0]
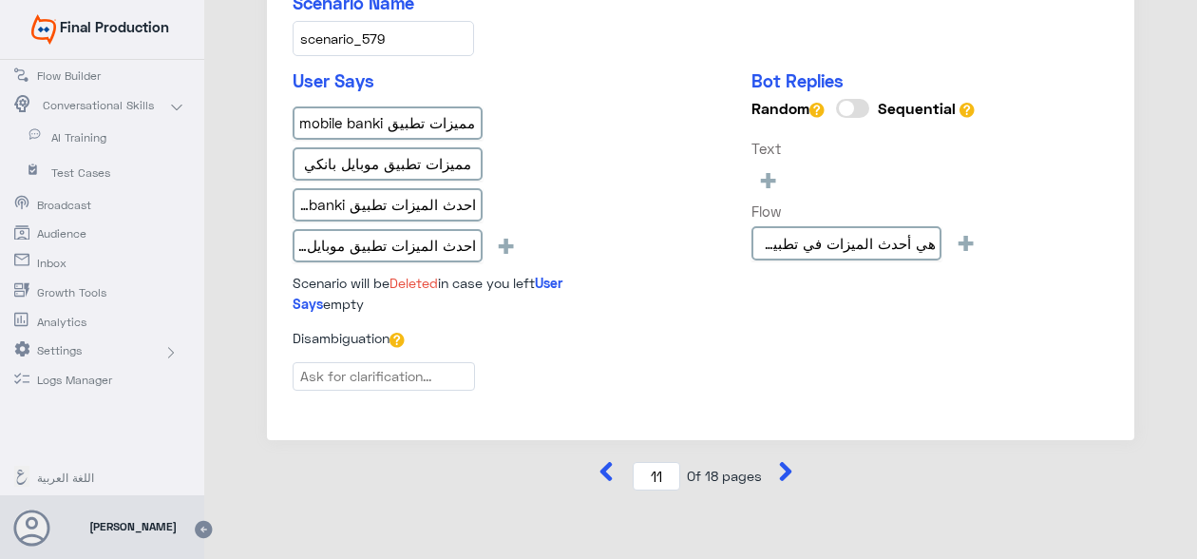
click at [787, 462] on icon at bounding box center [786, 471] width 12 height 19
type input "12"
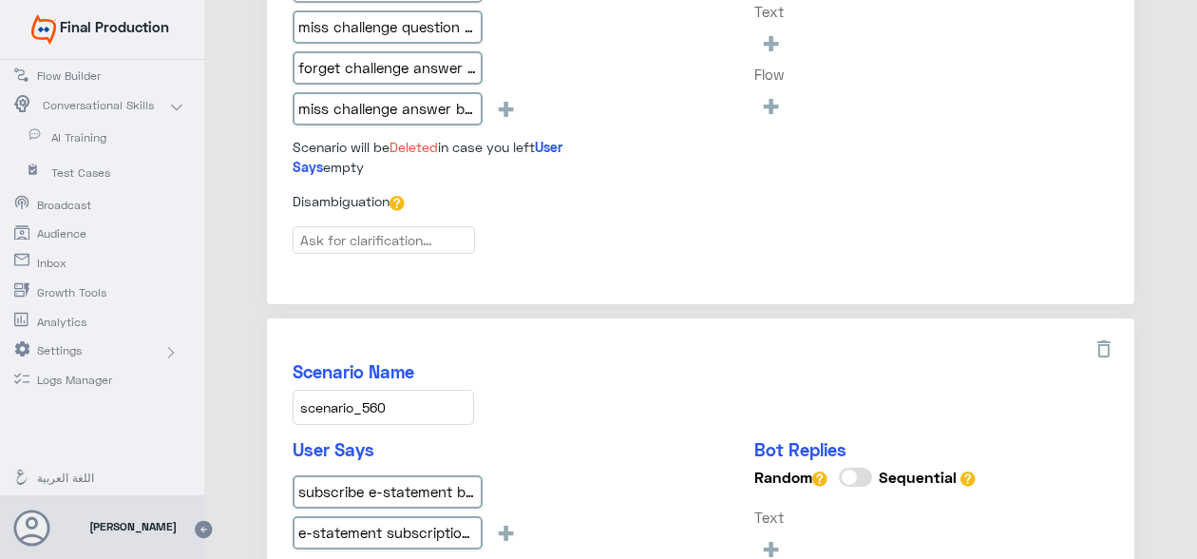
scroll to position [570, 0]
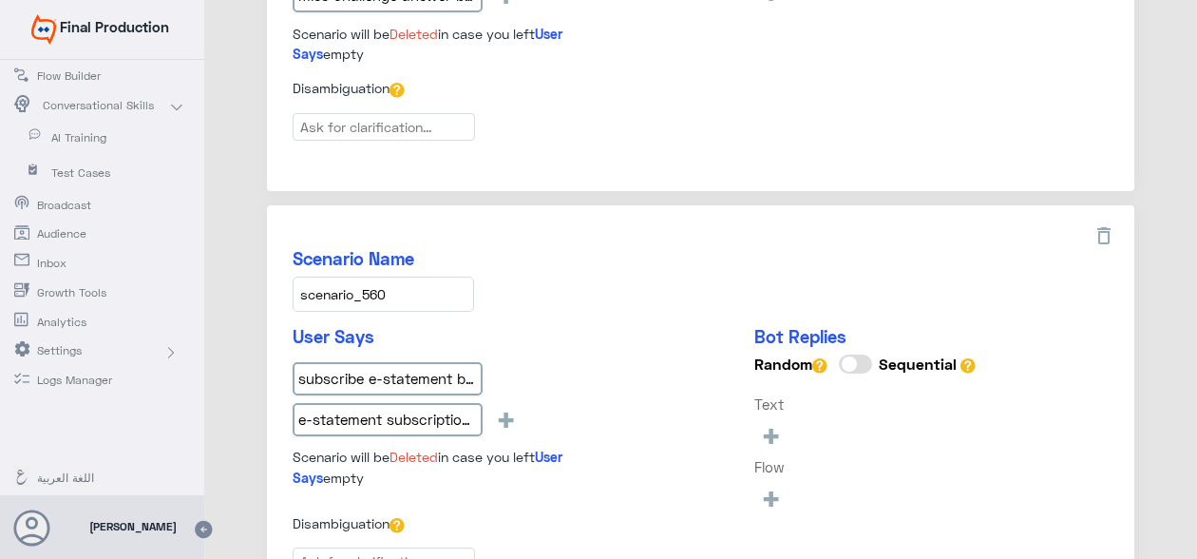
type input "What are the restricted devices?"
type input "What is CVV? mobile"
type input "I forget my answer to the challenge question? mobi"
type input "How to subscribe to the E-statement"
type input "I’m subscribed in E-Statement mode, how many mont"
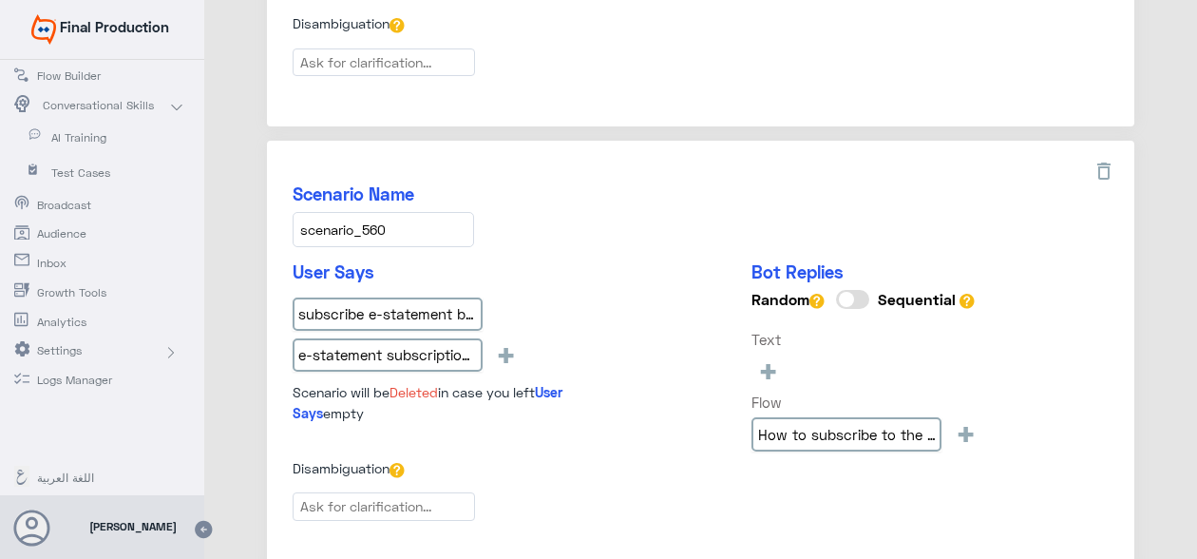
scroll to position [665, 0]
